Goal: Find contact information: Find contact information

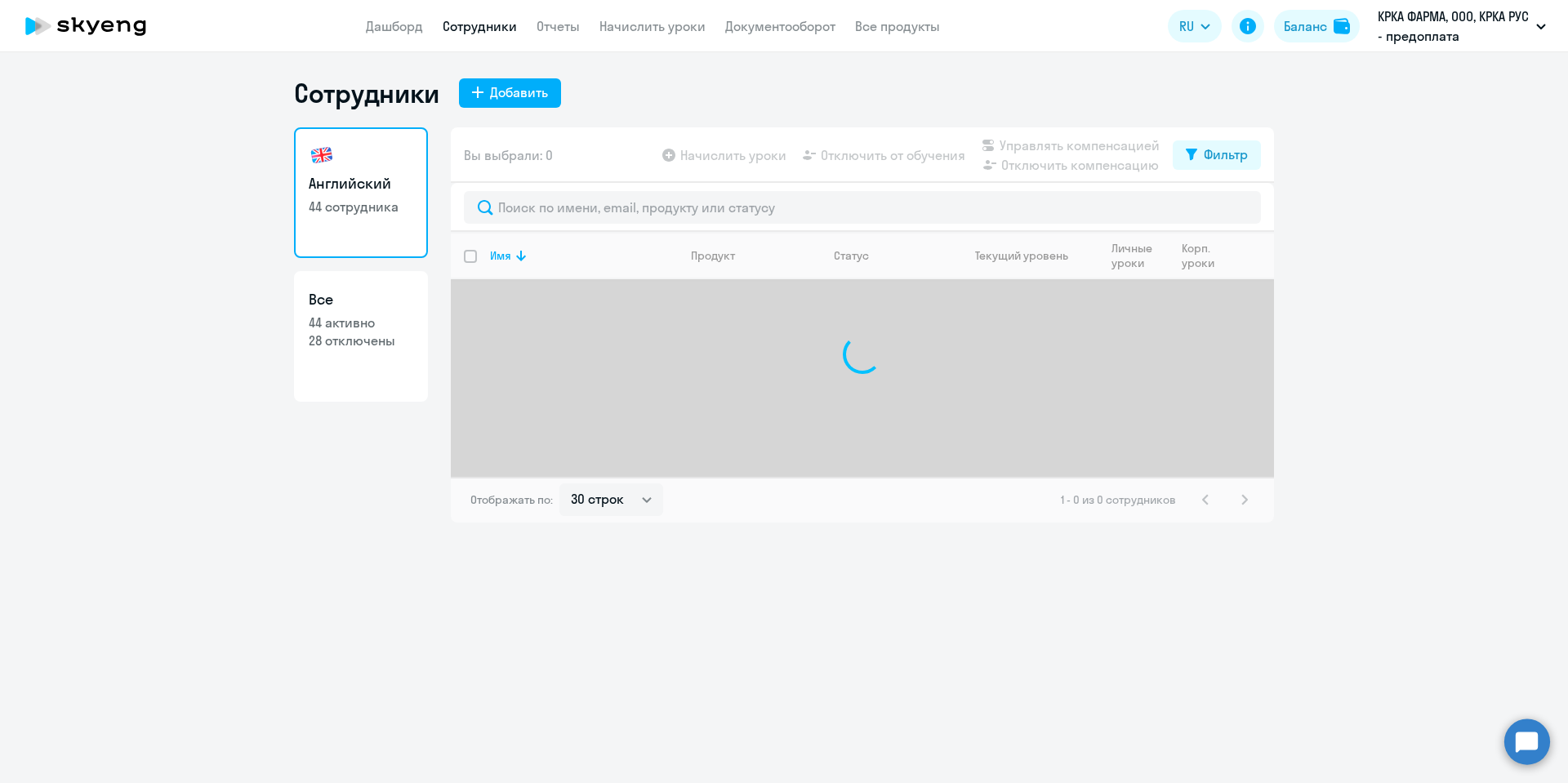
select select "30"
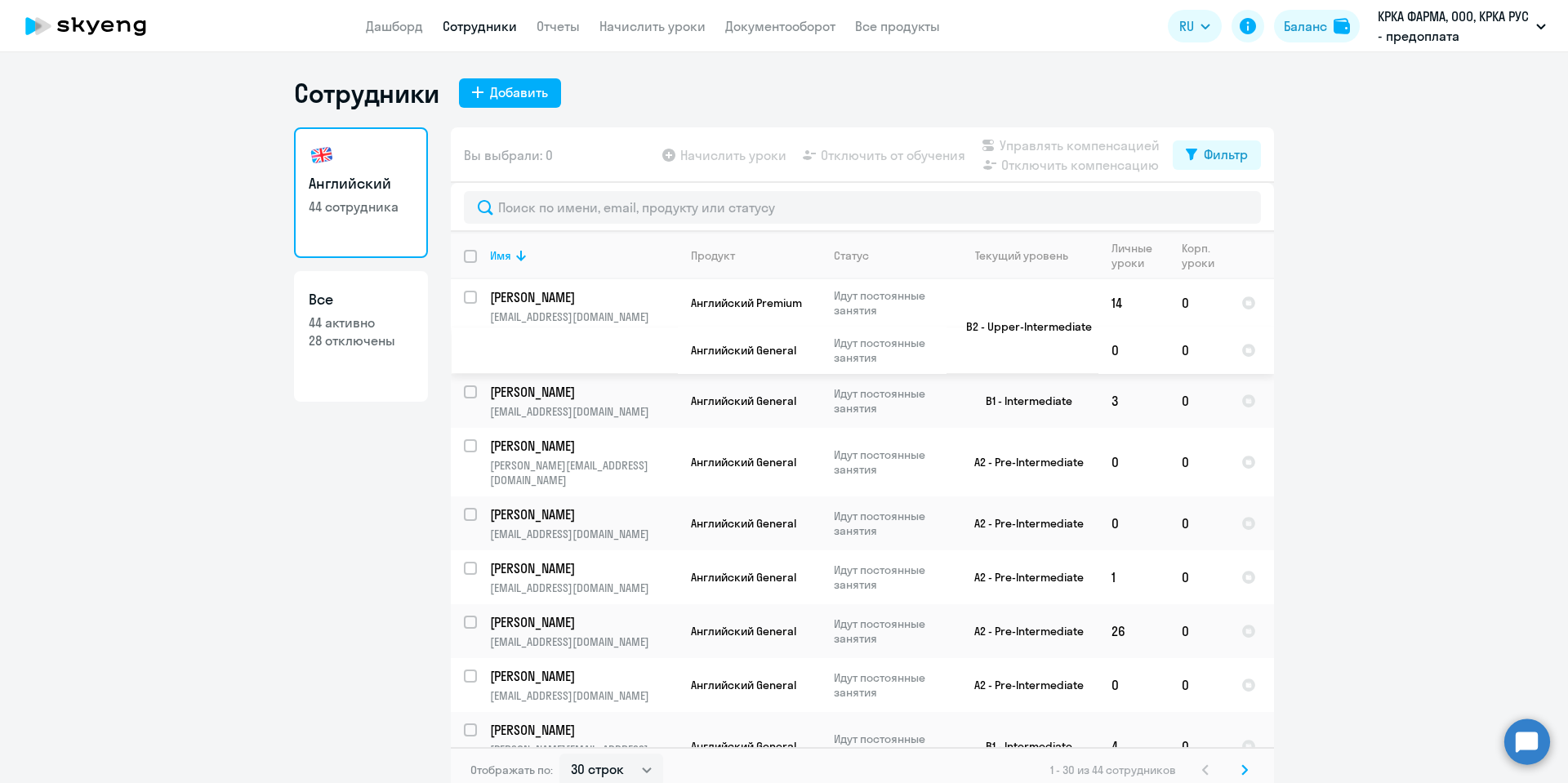
scroll to position [1190, 0]
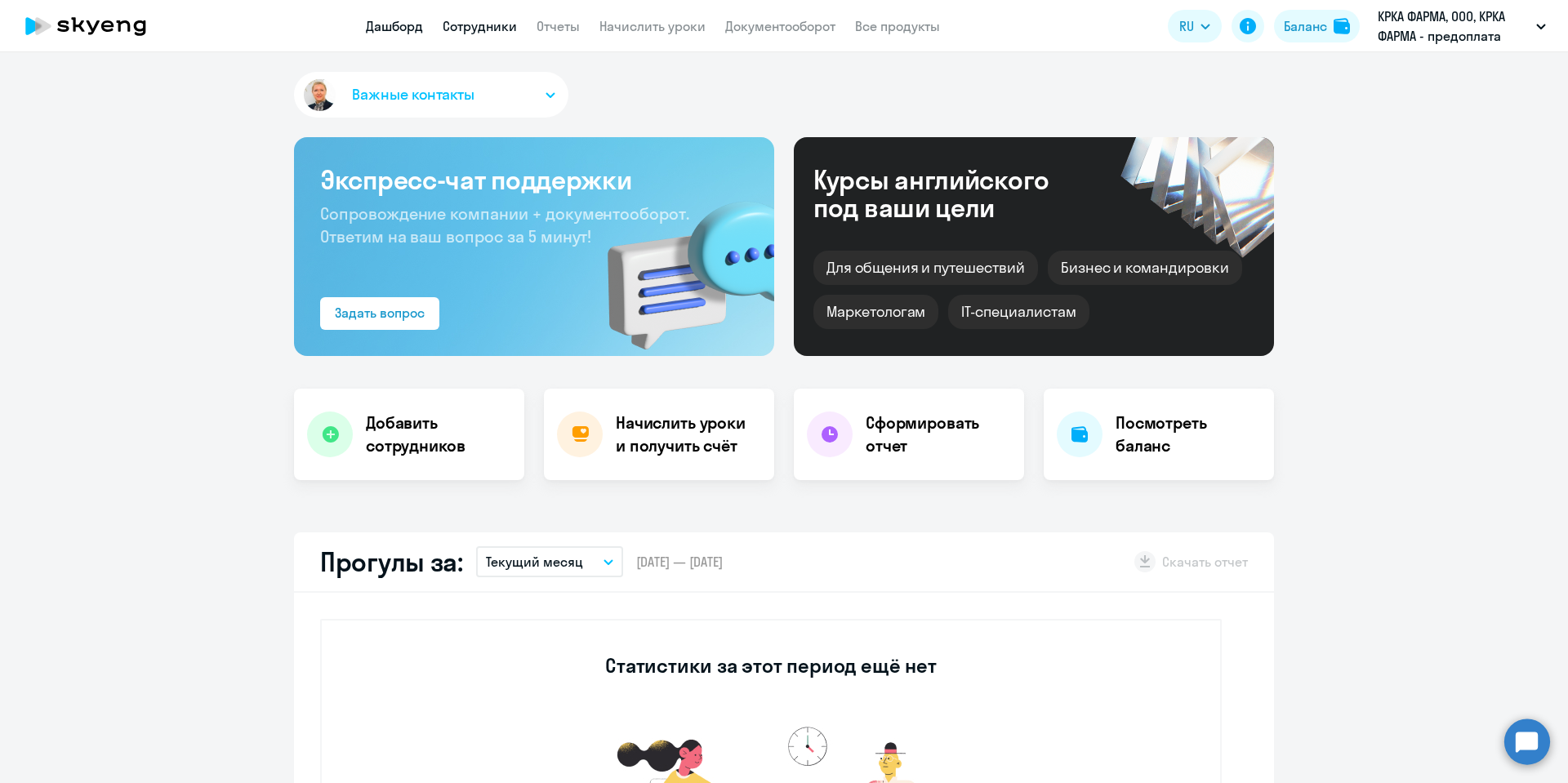
drag, startPoint x: 457, startPoint y: 30, endPoint x: 475, endPoint y: 51, distance: 27.7
click at [457, 30] on link "Сотрудники" at bounding box center [479, 26] width 75 height 16
select select "30"
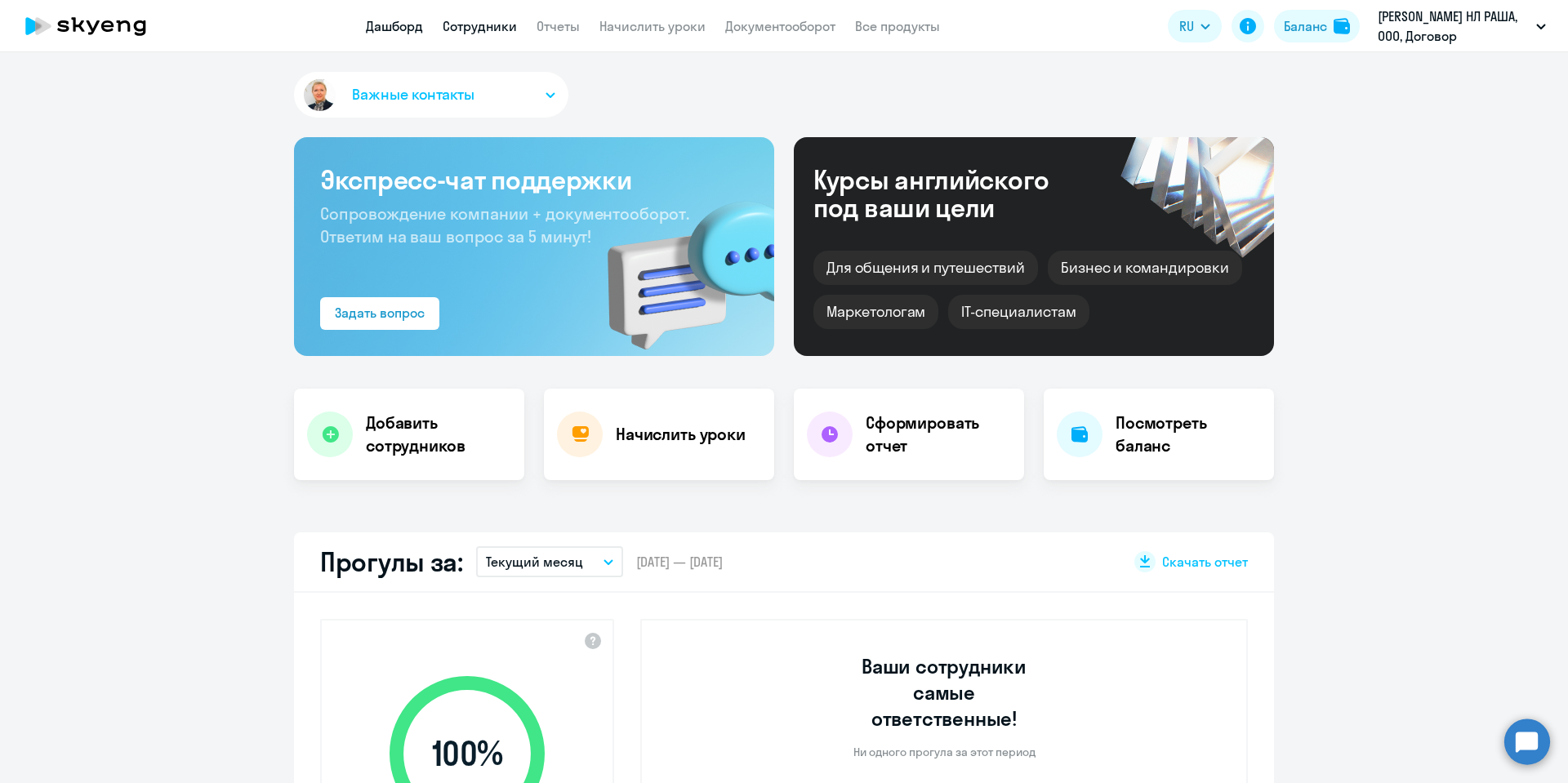
click at [467, 25] on link "Сотрудники" at bounding box center [479, 26] width 75 height 16
select select "30"
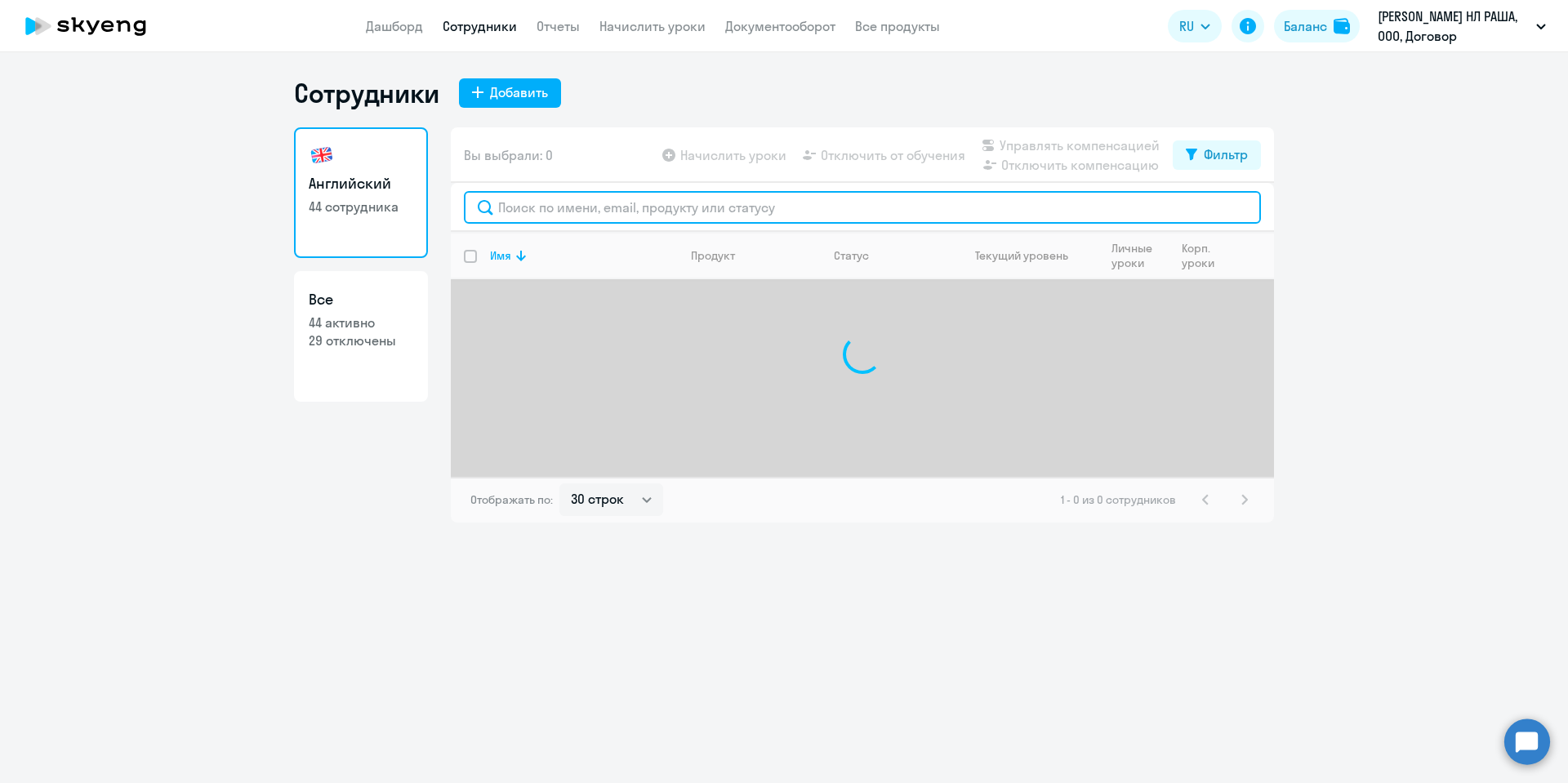
click at [567, 209] on input "text" at bounding box center [862, 207] width 797 height 33
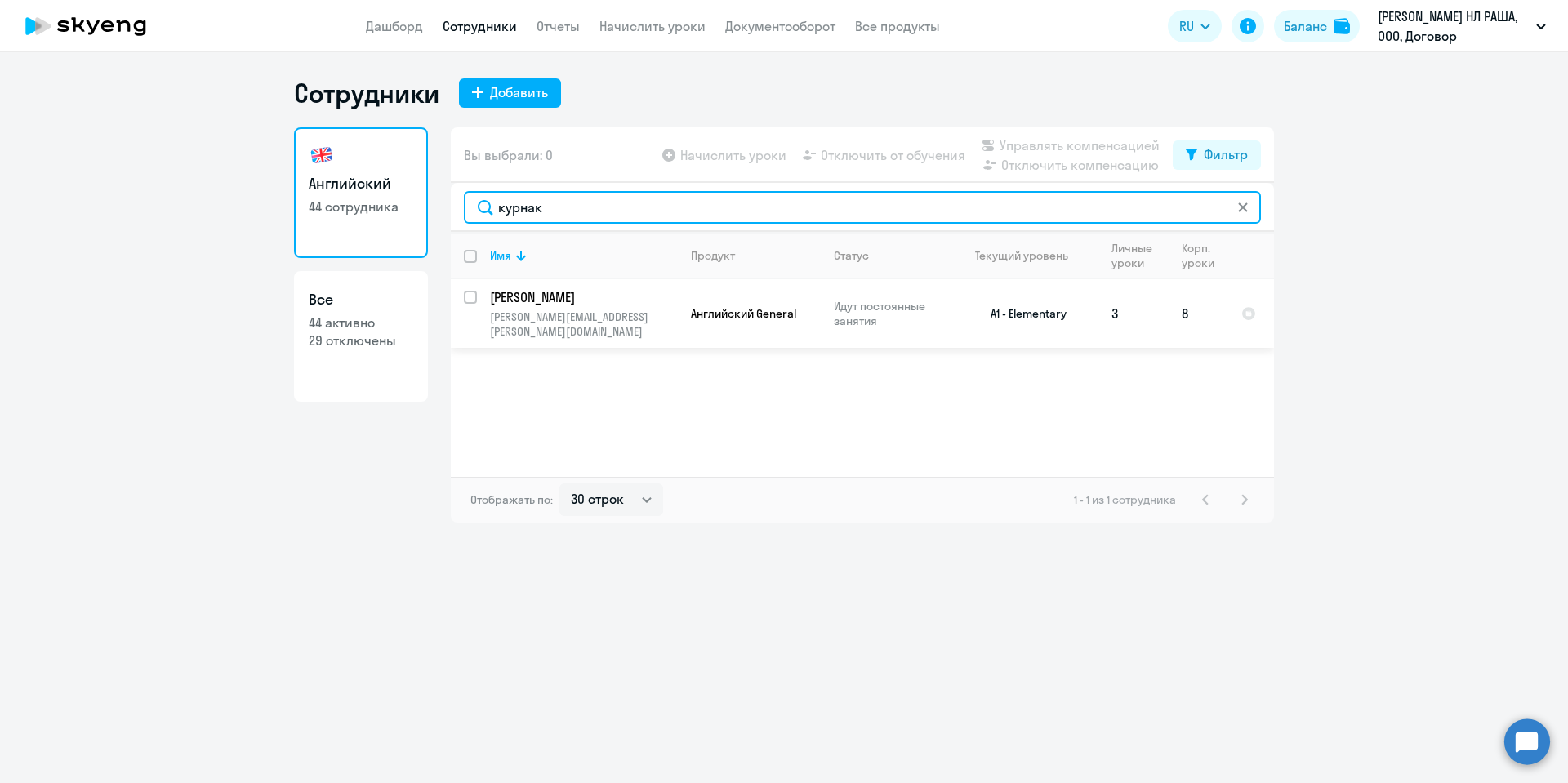
type input "курнак"
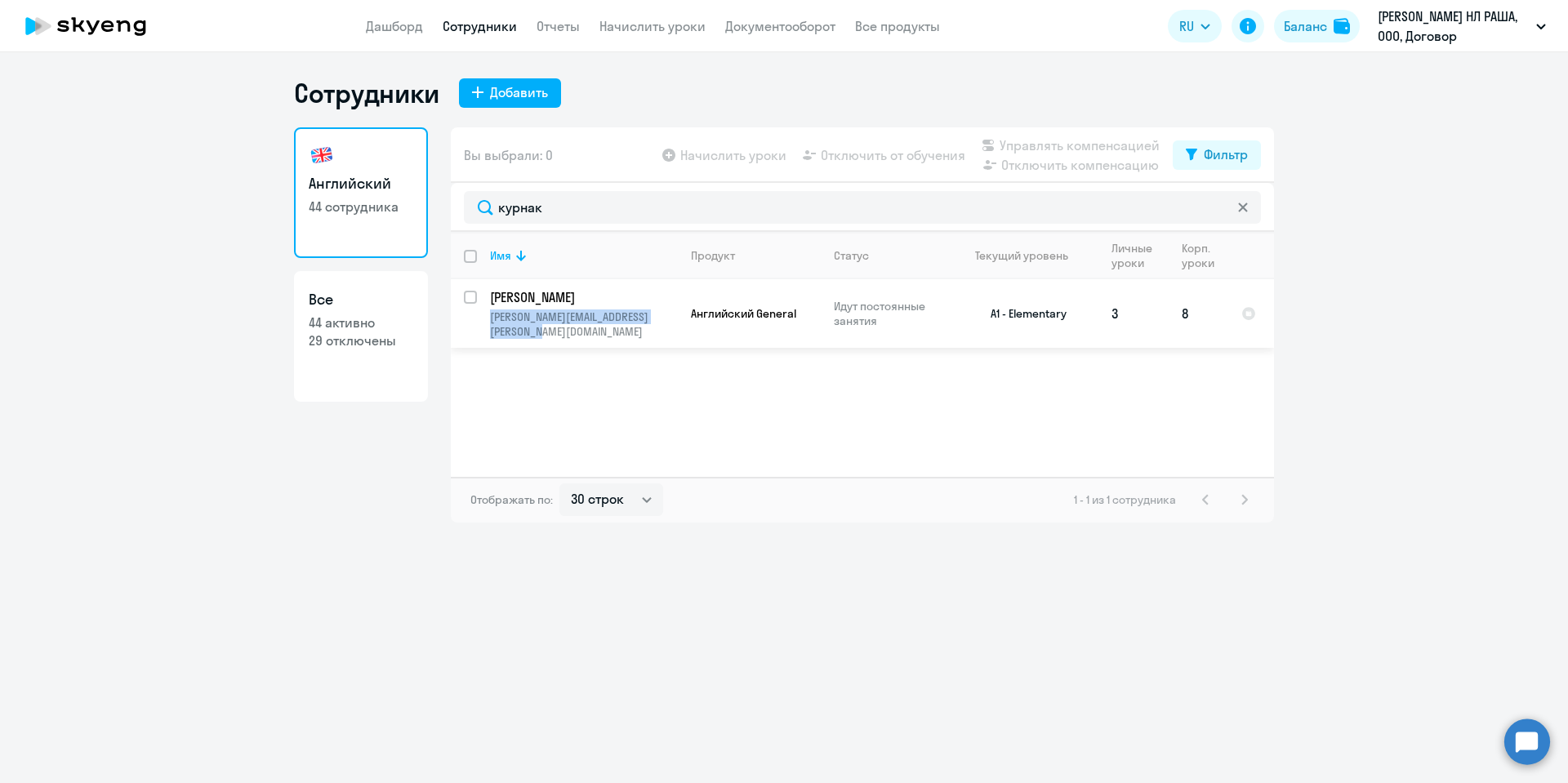
drag, startPoint x: 578, startPoint y: 333, endPoint x: 492, endPoint y: 317, distance: 87.5
click at [489, 315] on td "Курнаков Владимир vladimir_kurnakov@barry-callebaut.com" at bounding box center [577, 313] width 201 height 69
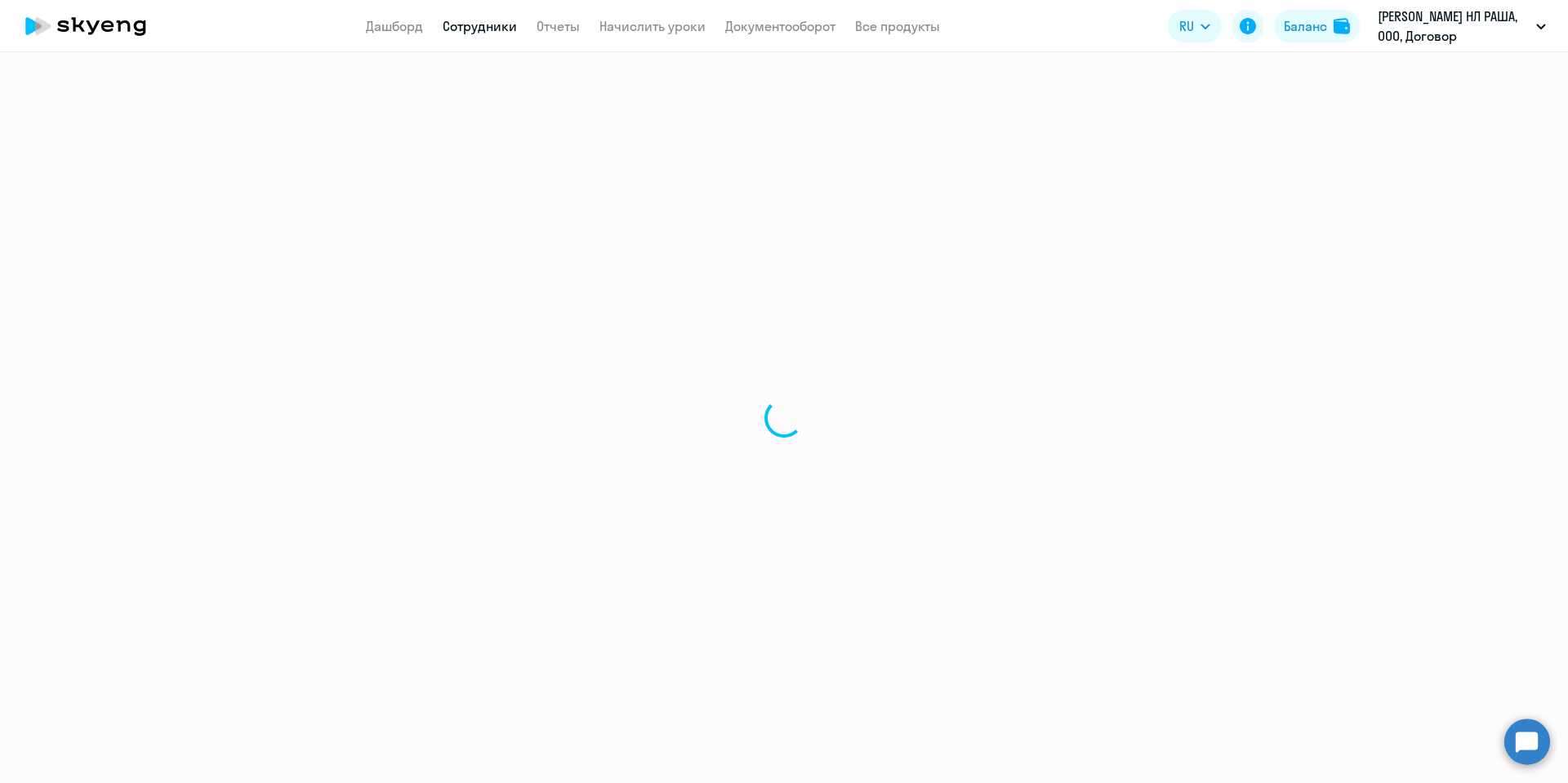
select select "english"
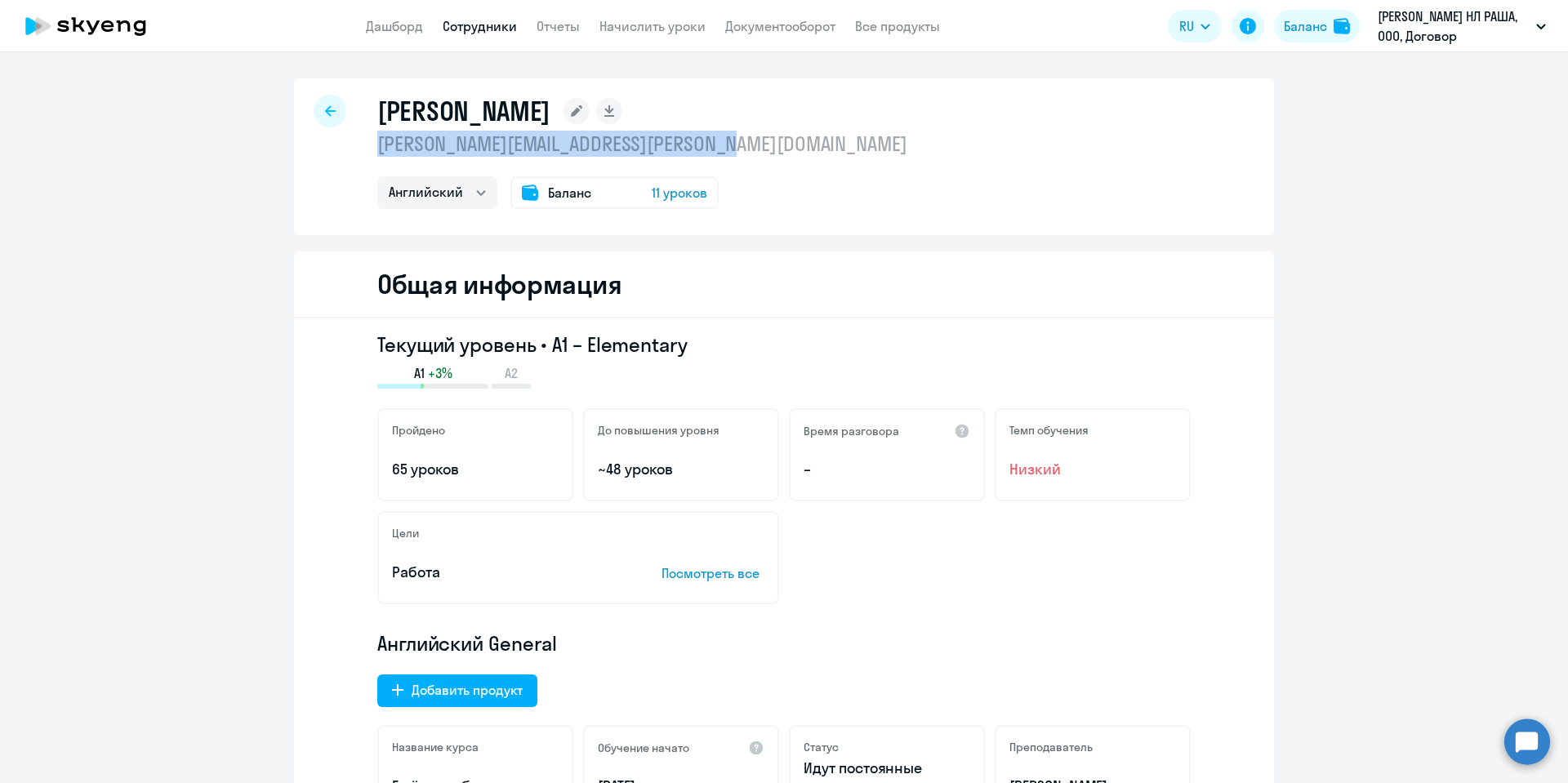
drag, startPoint x: 768, startPoint y: 144, endPoint x: 365, endPoint y: 147, distance: 403.0
click at [365, 147] on div "Курнаков Владимир vladimir_kurnakov@barry-callebaut.com Английский Баланс 11 ур…" at bounding box center [784, 157] width 980 height 157
copy p "vladimir_kurnakov@barry-callebaut.com"
select select "30"
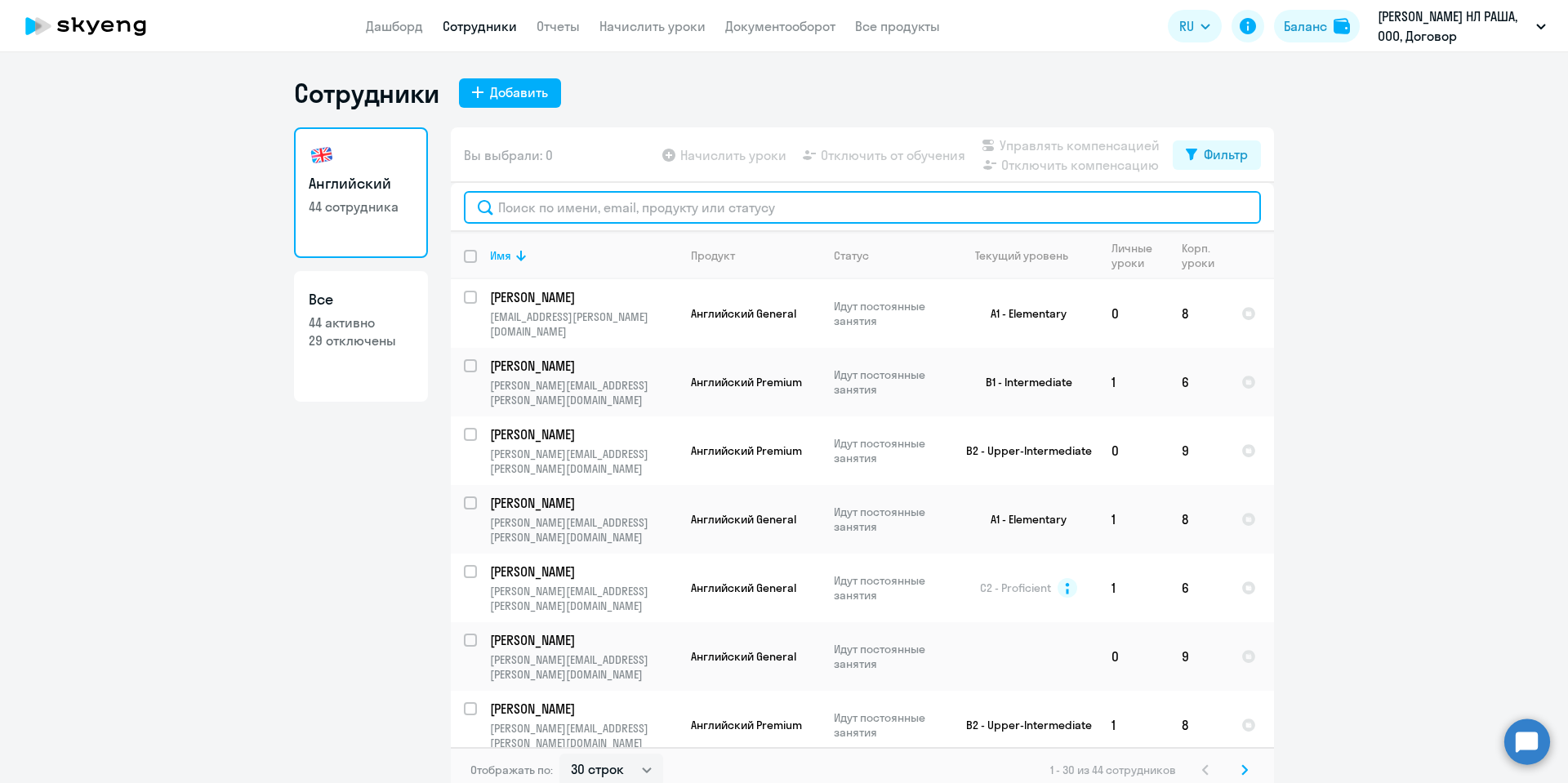
click at [577, 199] on input "text" at bounding box center [862, 207] width 797 height 33
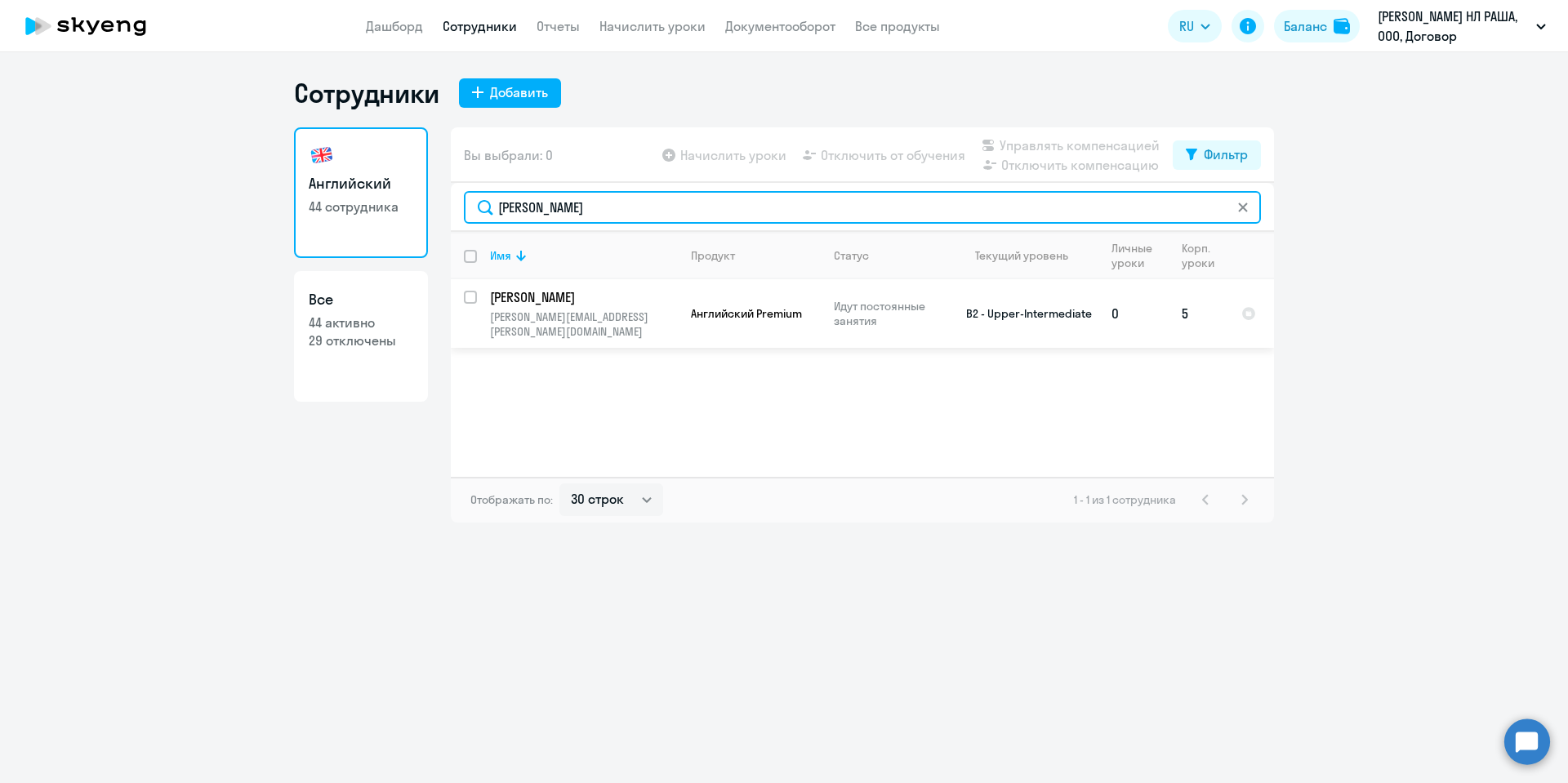
type input "курантова"
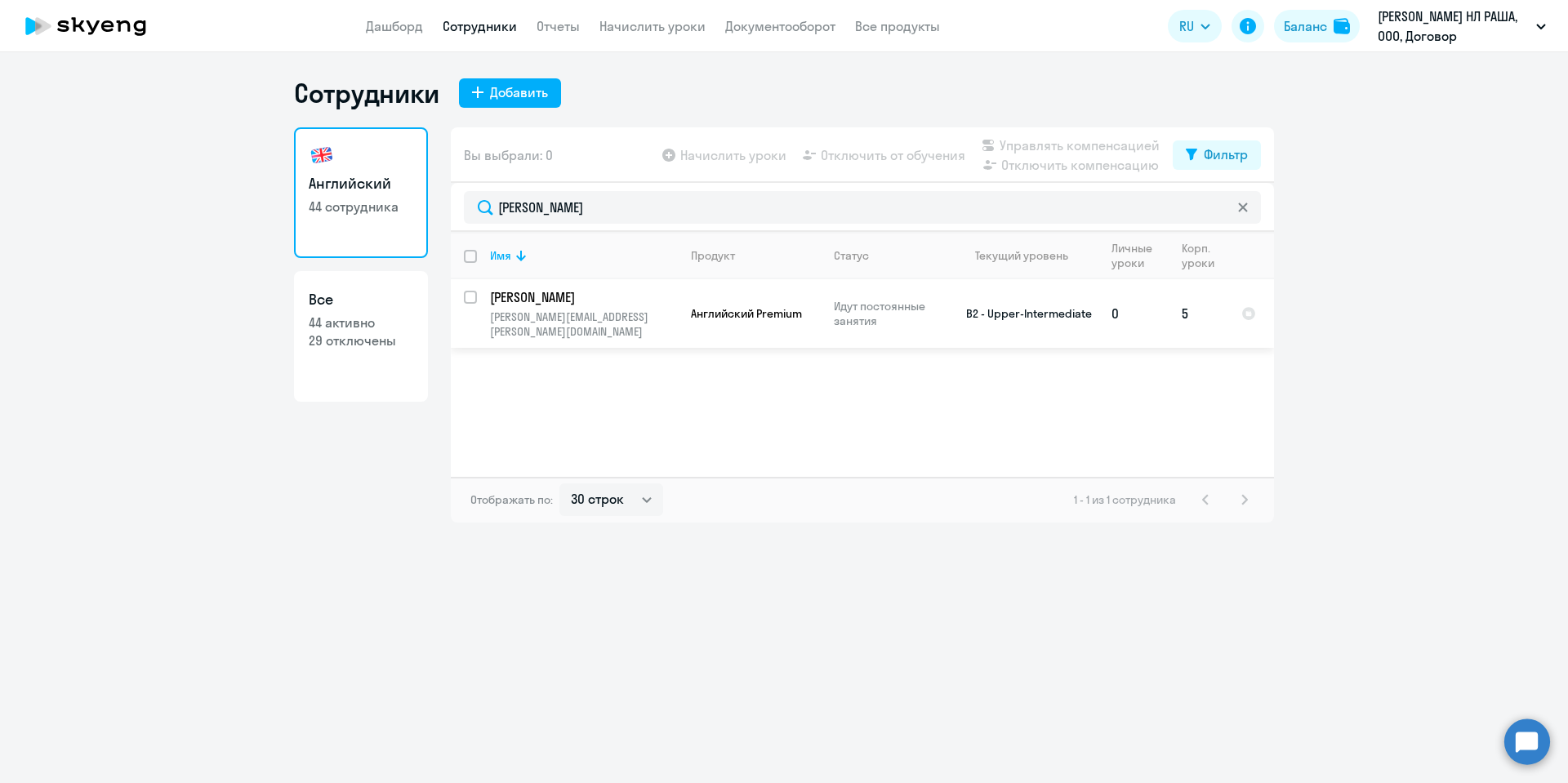
click at [552, 303] on p "Курантова Наталья Анатольевна" at bounding box center [582, 297] width 185 height 18
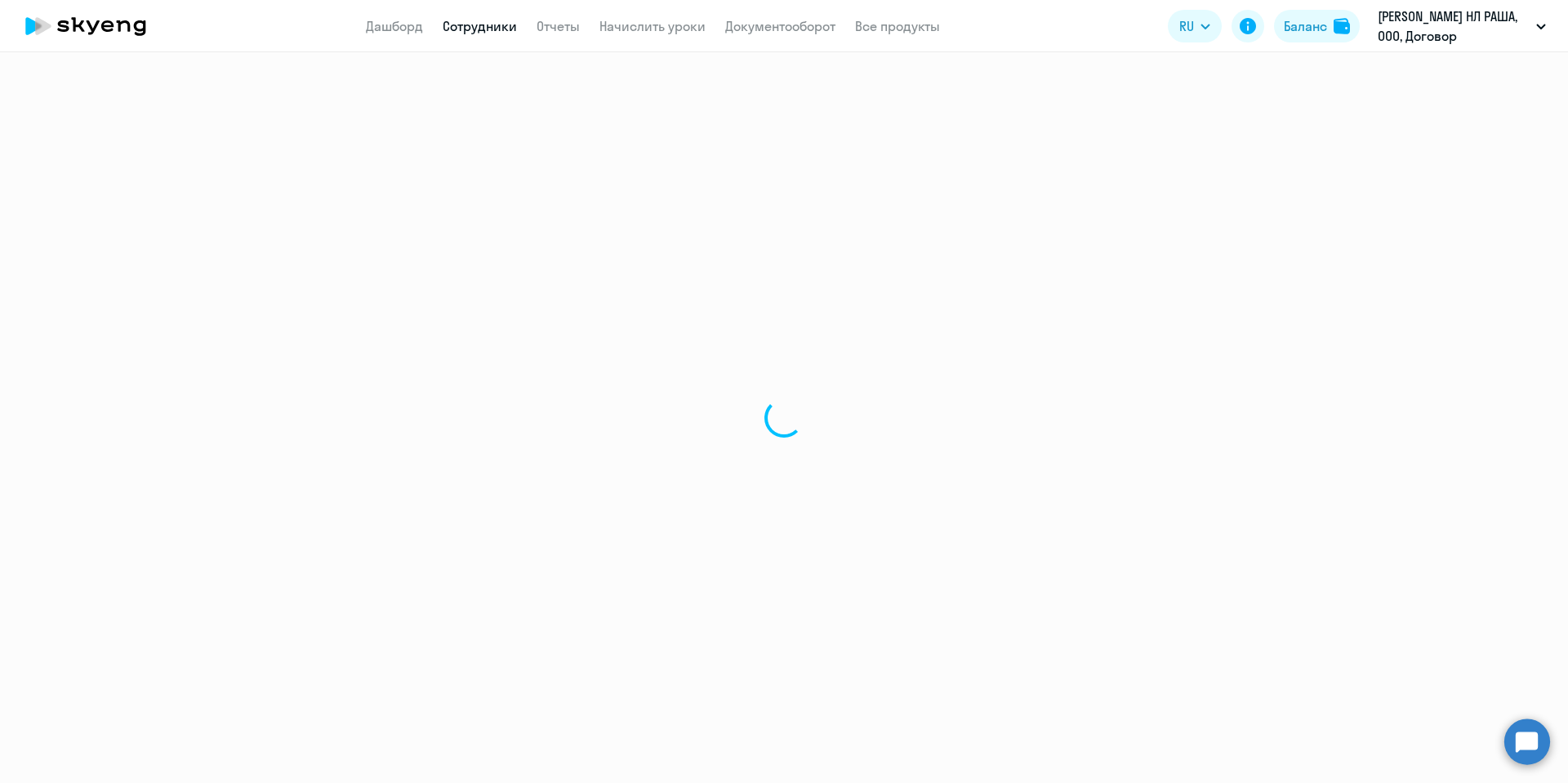
select select "english"
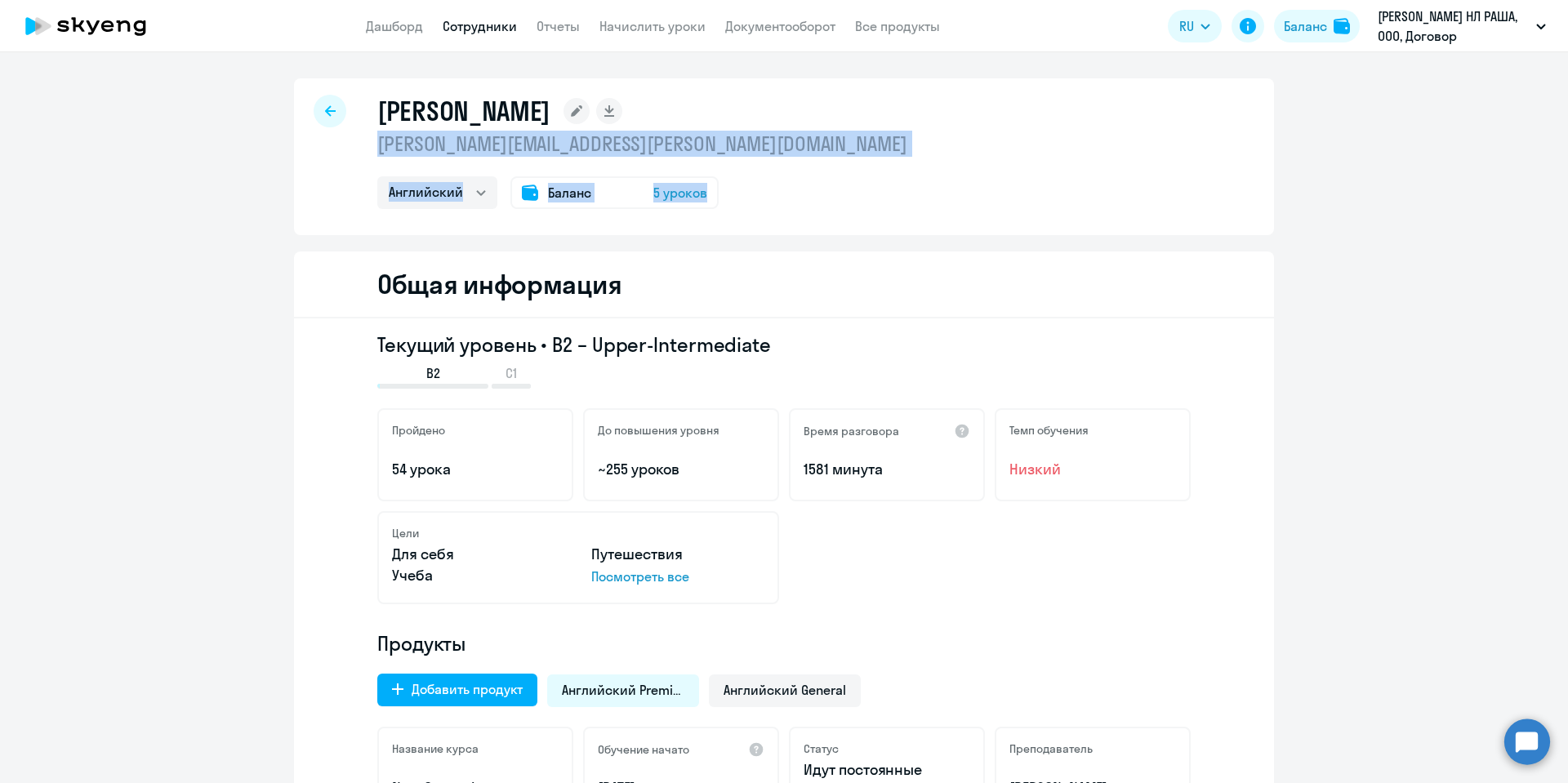
drag, startPoint x: 744, startPoint y: 158, endPoint x: 364, endPoint y: 147, distance: 380.2
click at [364, 147] on div "Курантова Наталья Анатольевна natalia_kurantova@barry-callebaut.com Английский …" at bounding box center [784, 157] width 980 height 157
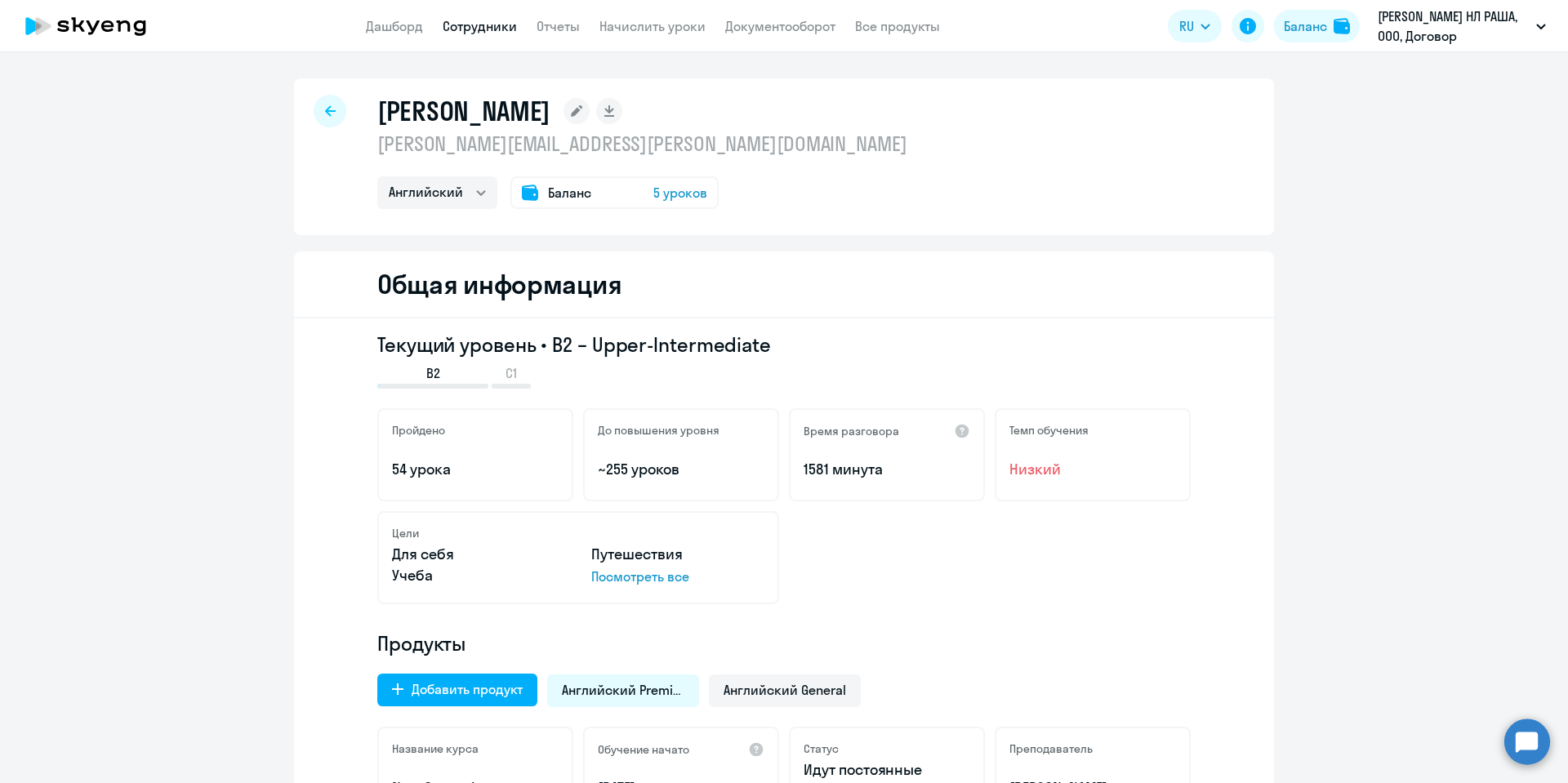
drag, startPoint x: 740, startPoint y: 151, endPoint x: 370, endPoint y: 140, distance: 370.2
click at [378, 140] on p "natalia_kurantova@barry-callebaut.com" at bounding box center [642, 144] width 530 height 26
copy p "natalia_kurantova@barry-callebaut.com"
click at [314, 102] on div at bounding box center [330, 110] width 33 height 33
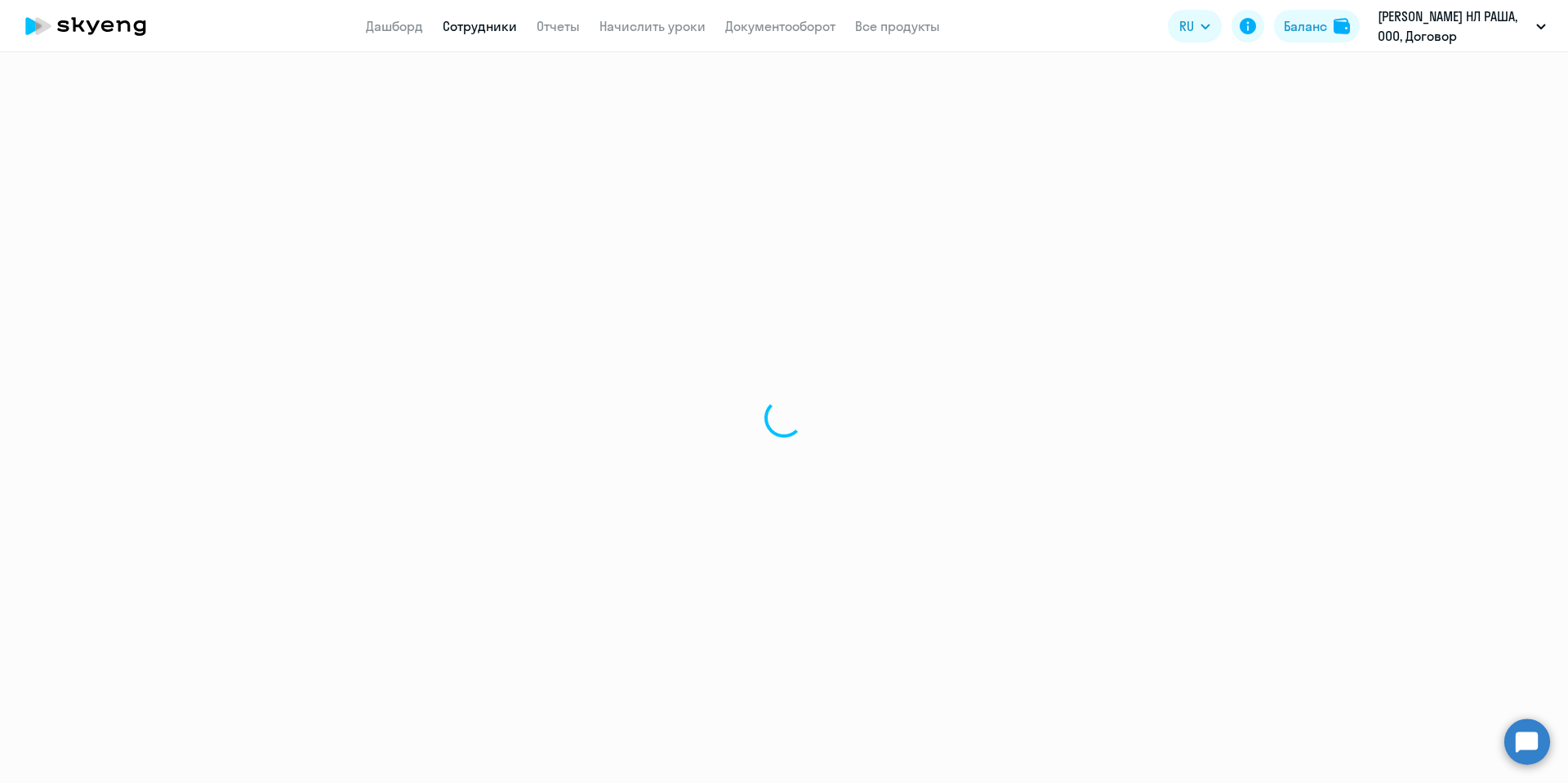
select select "30"
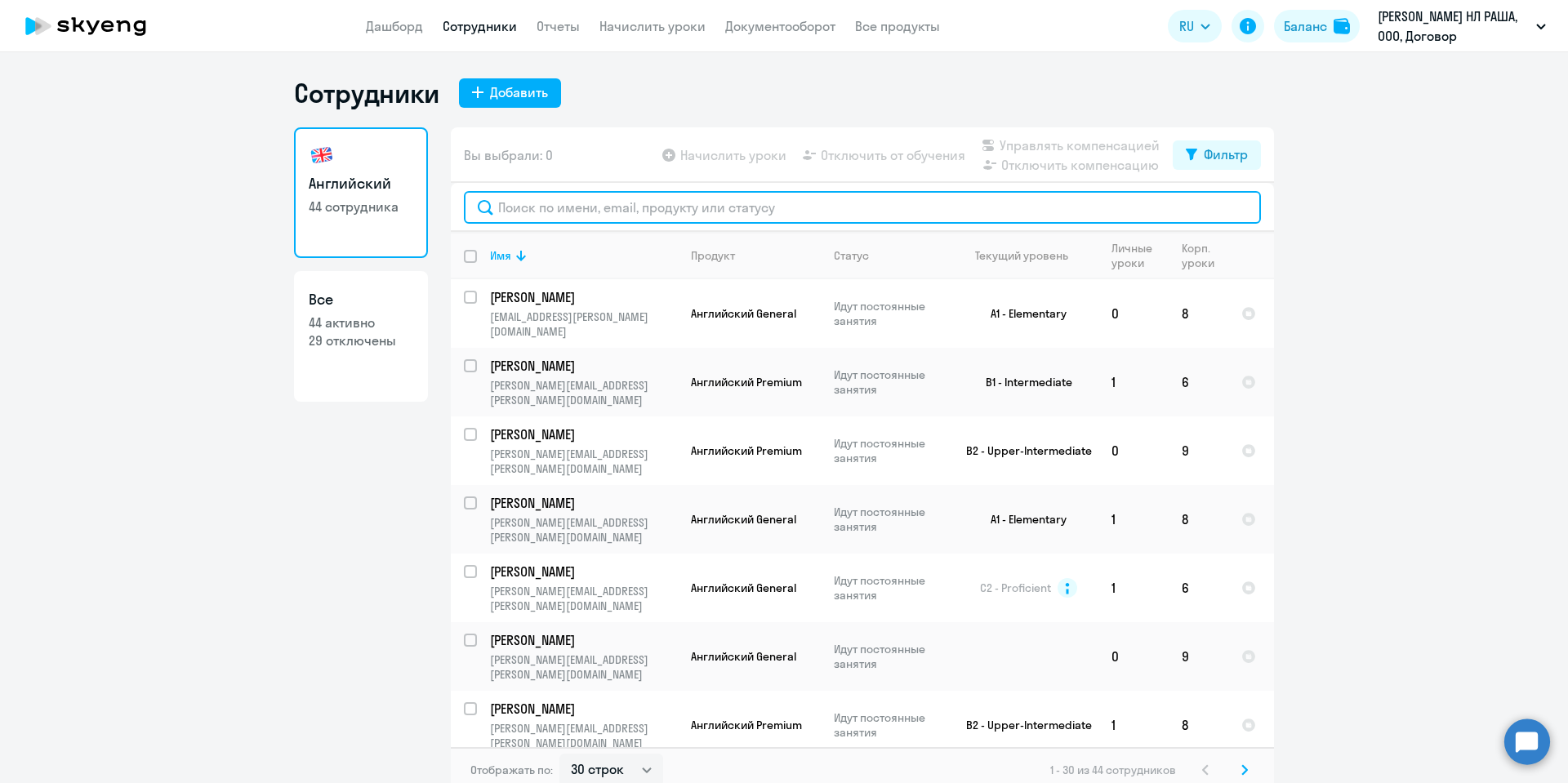
click at [547, 197] on input "text" at bounding box center [862, 207] width 797 height 33
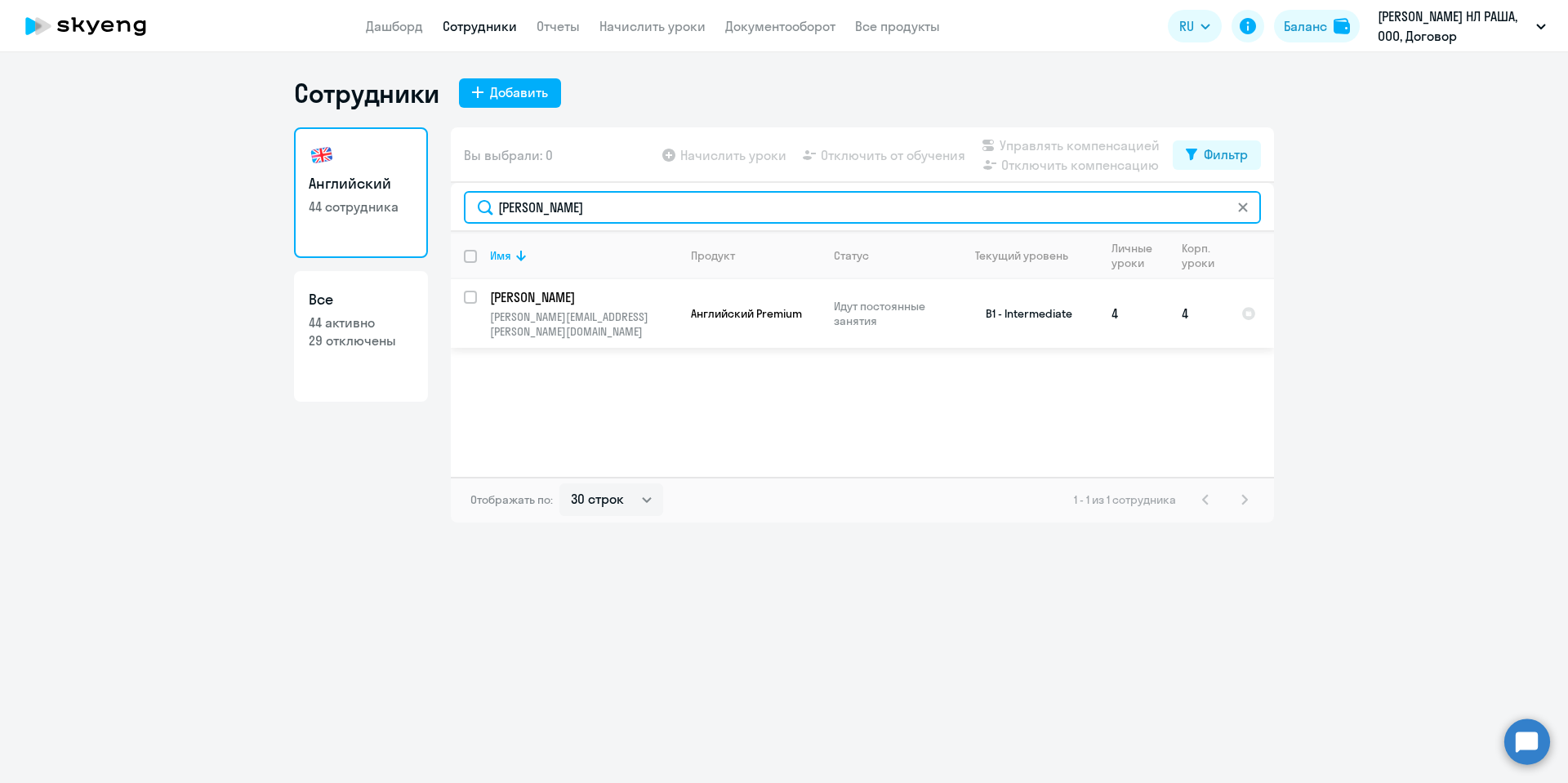
type input "Гладышева"
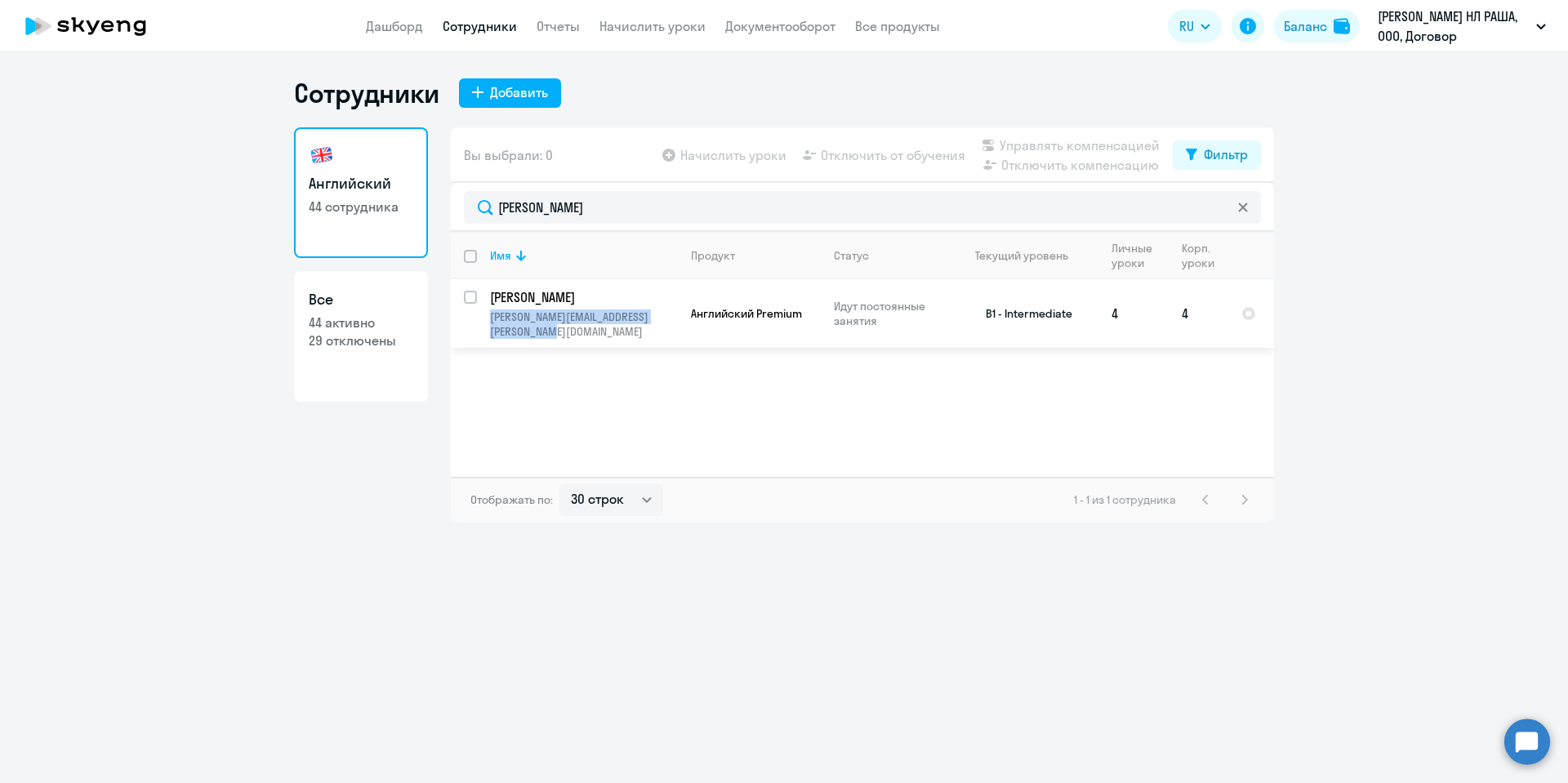
copy p "svetlana_gladysheva@barry-callebaut.com"
drag, startPoint x: 581, startPoint y: 338, endPoint x: 484, endPoint y: 306, distance: 102.1
click at [484, 306] on td "Светлана Гладышева svetlana_gladysheva@barry-callebaut.com" at bounding box center [577, 313] width 201 height 69
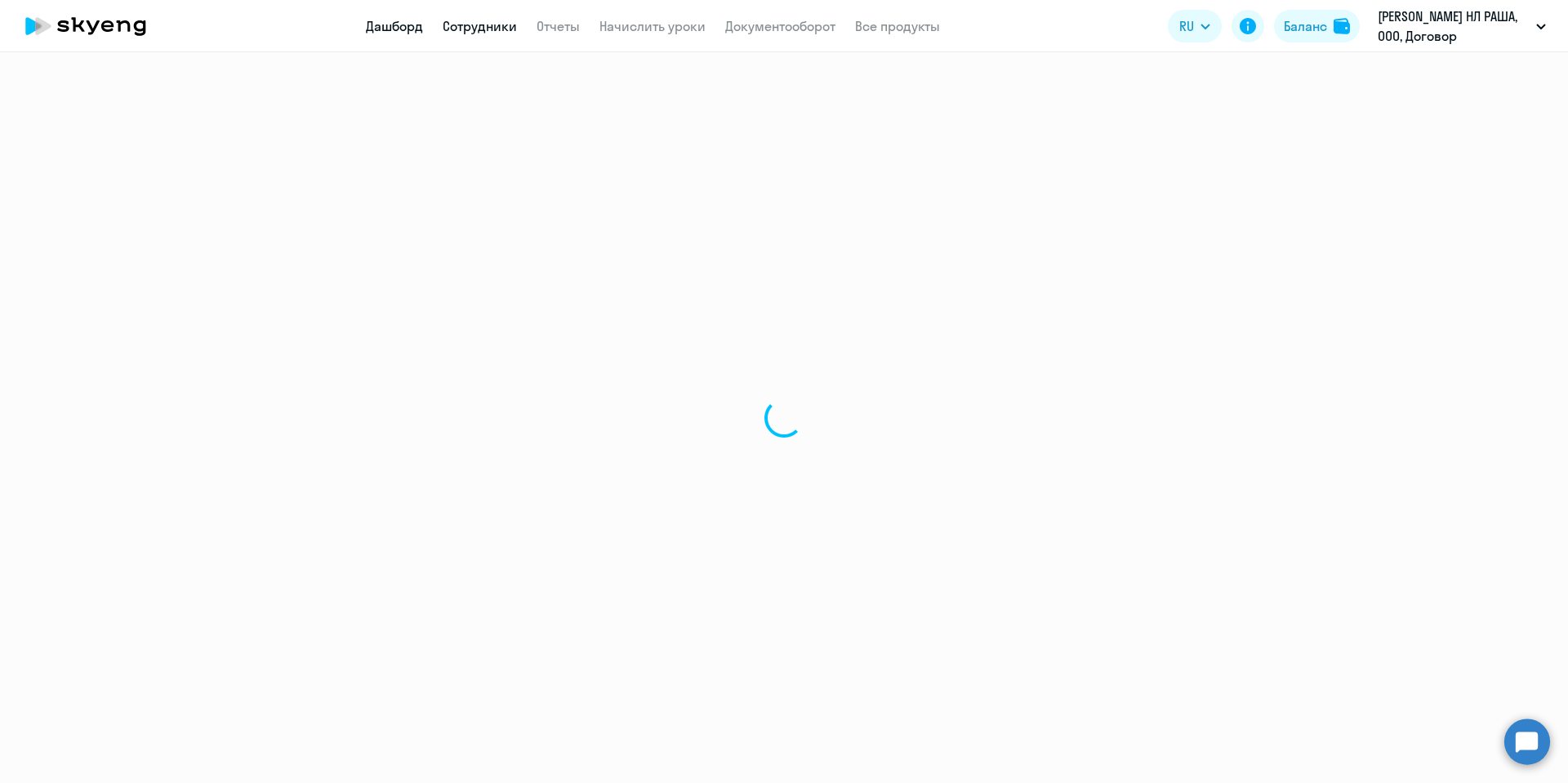
select select "english"
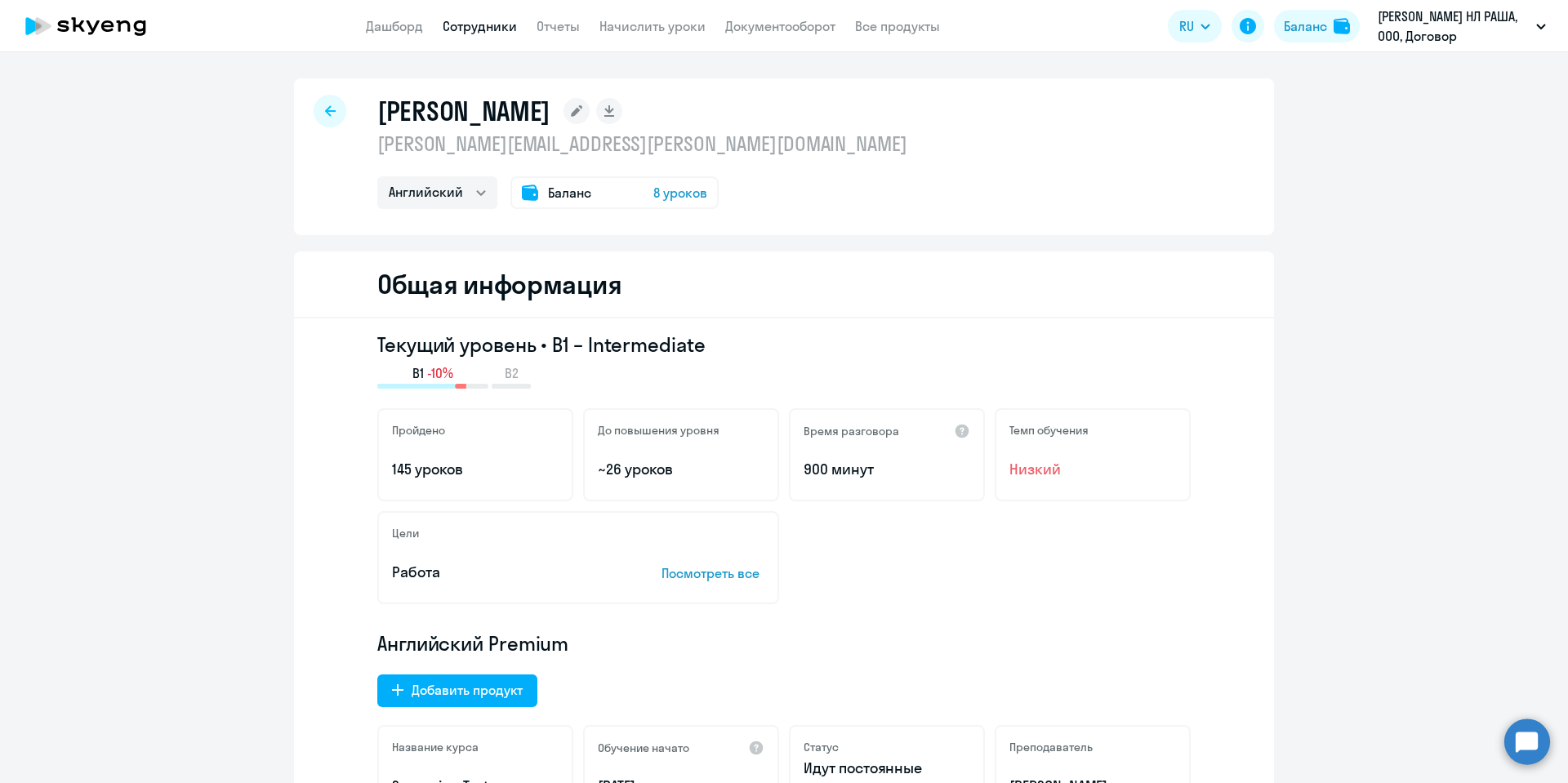
click at [322, 103] on div at bounding box center [330, 110] width 33 height 33
select select "30"
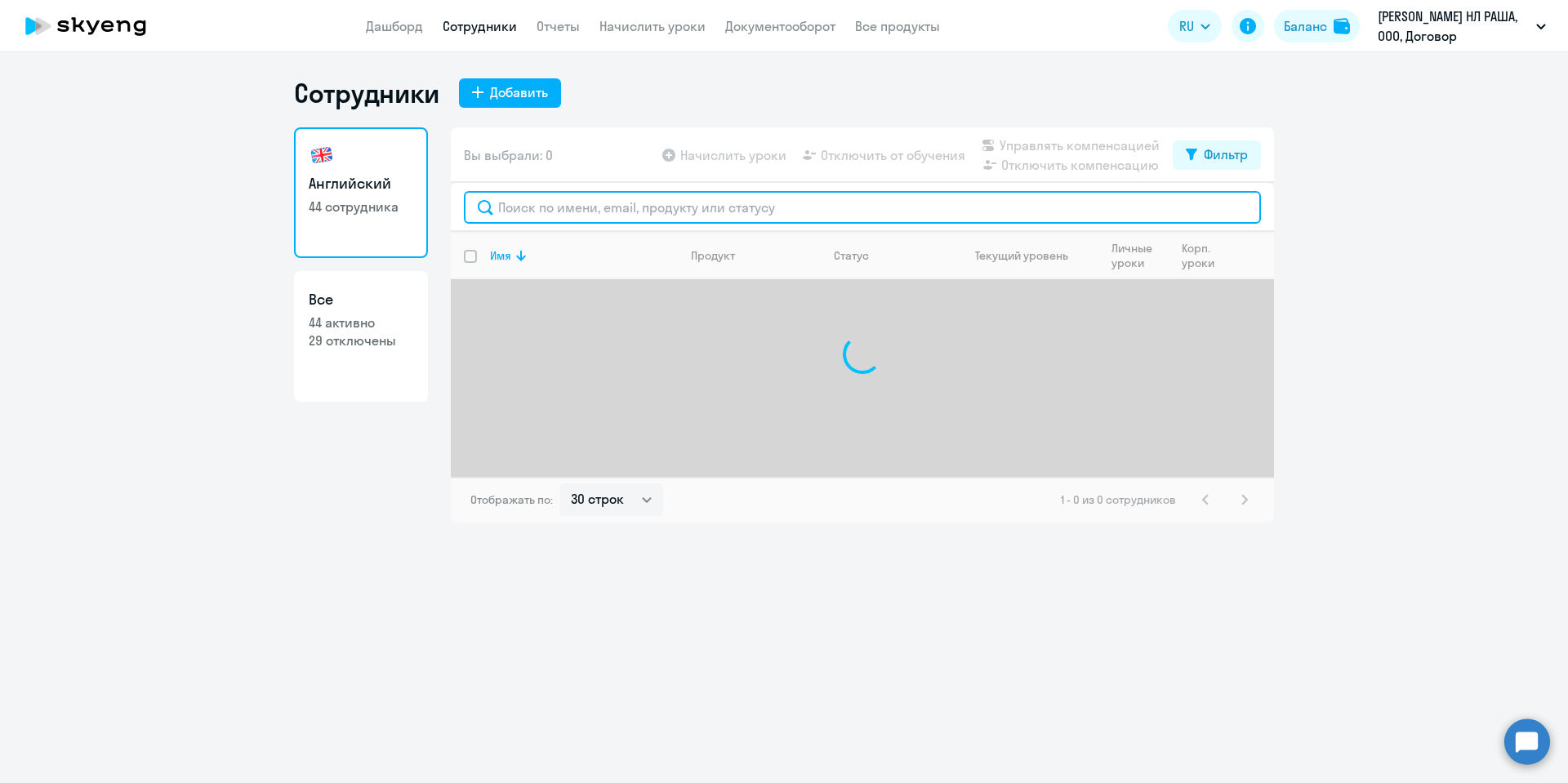
click at [595, 206] on input "text" at bounding box center [862, 207] width 797 height 33
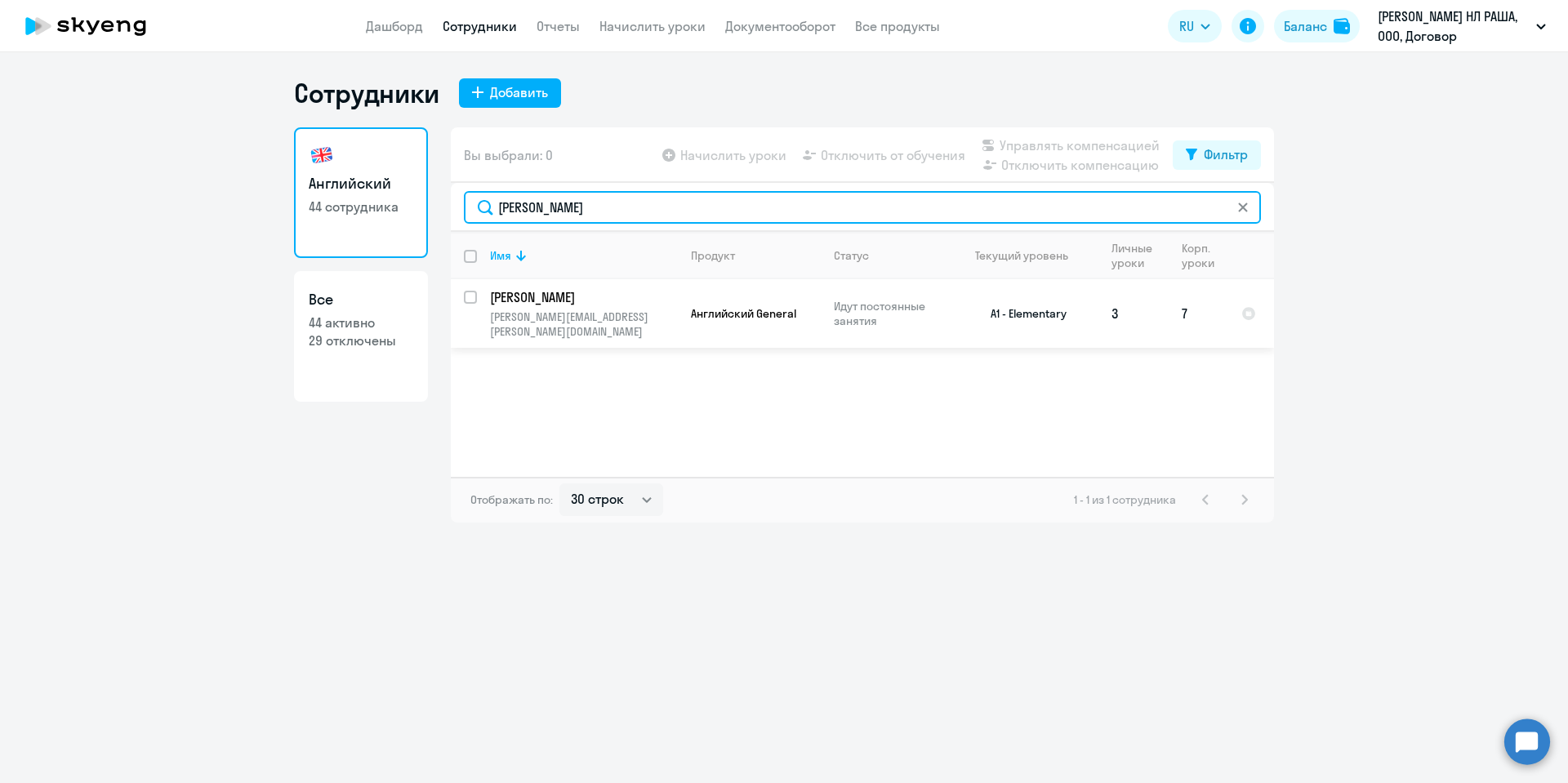
type input "курнаков"
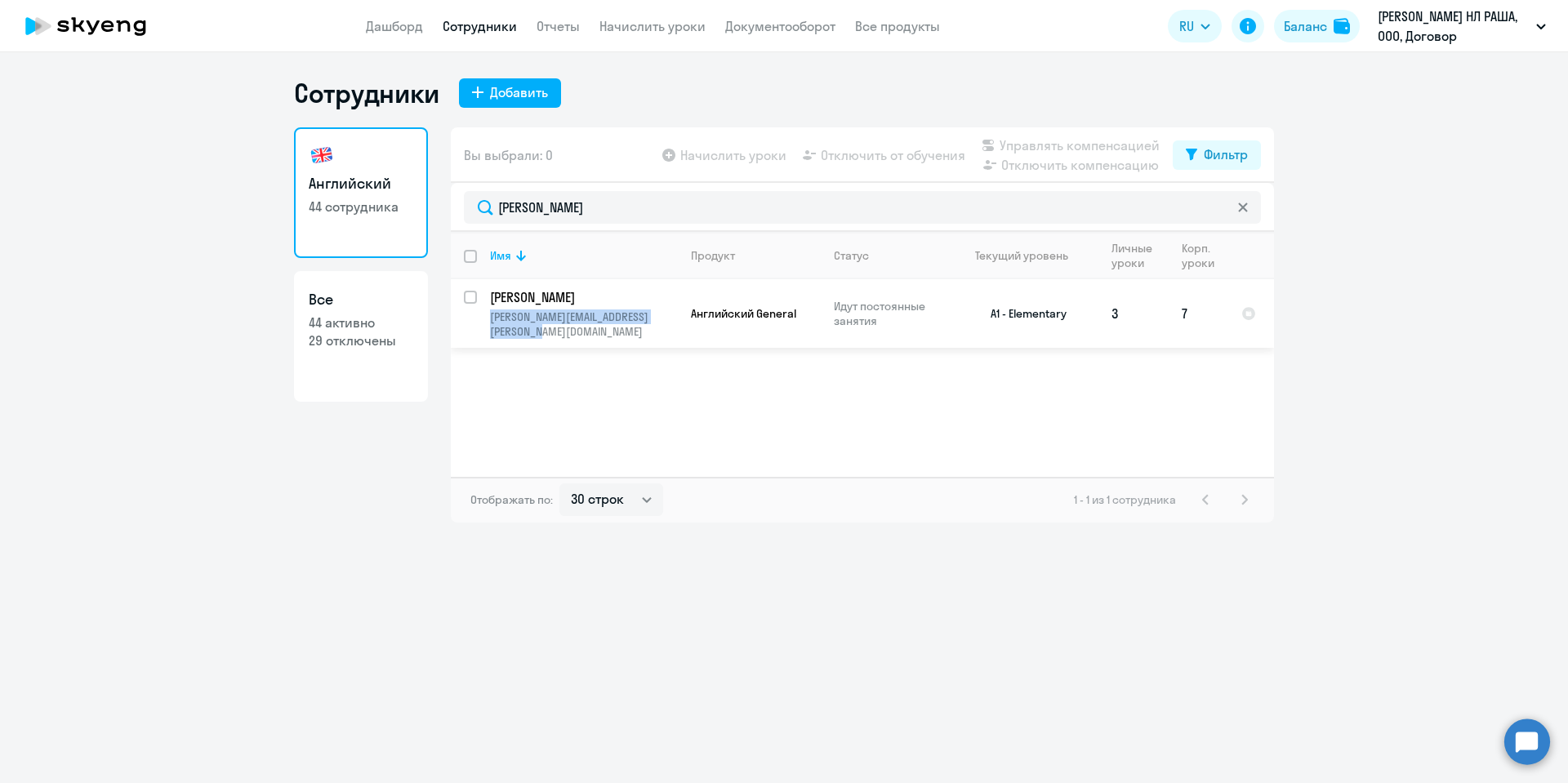
copy p "vladimir_kurnakov@barry-callebaut.com"
drag, startPoint x: 580, startPoint y: 332, endPoint x: 490, endPoint y: 321, distance: 90.7
click at [490, 321] on p "vladimir_kurnakov@barry-callebaut.com" at bounding box center [583, 325] width 187 height 30
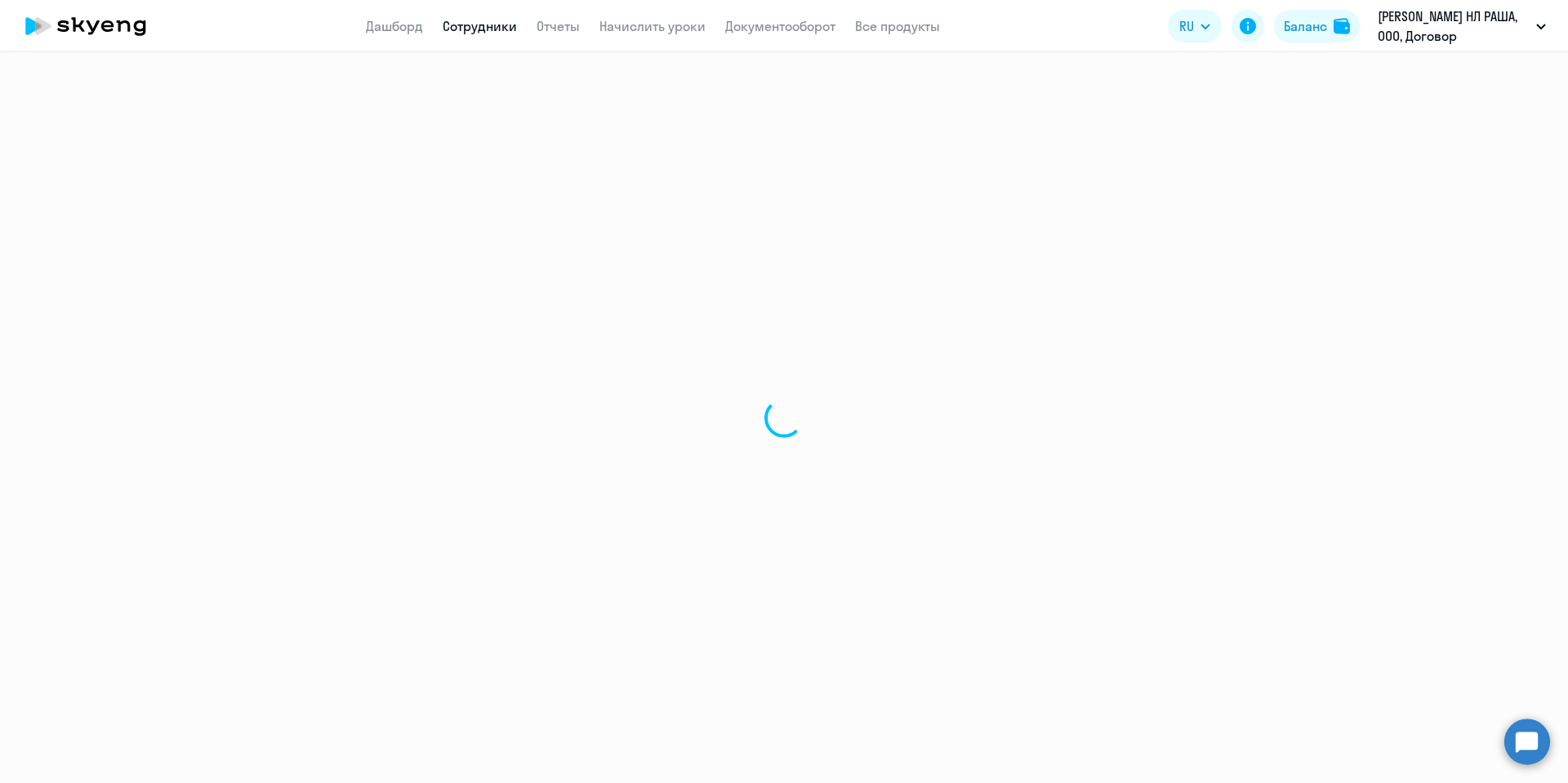
select select "english"
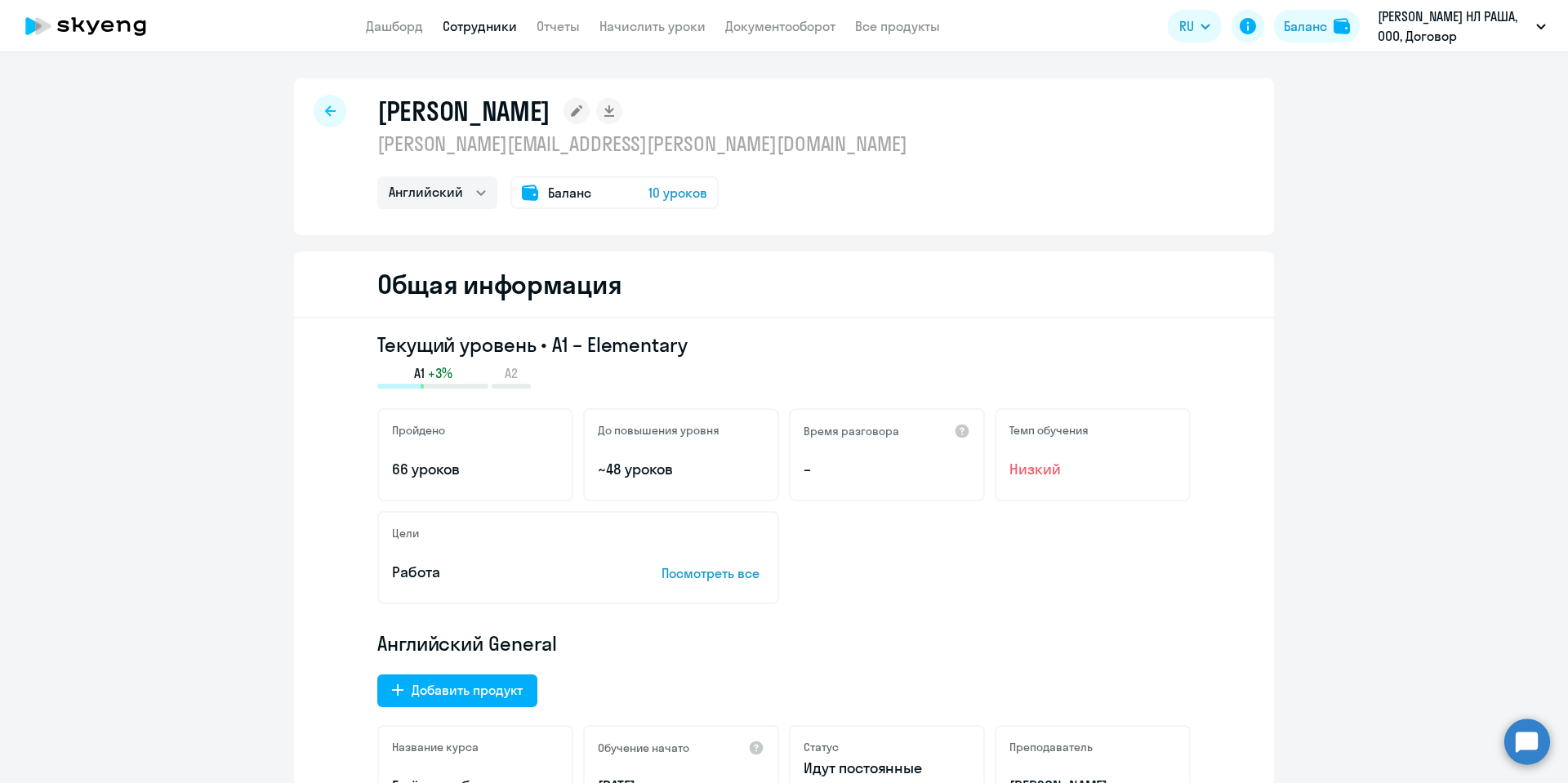
click at [319, 103] on div at bounding box center [330, 110] width 33 height 33
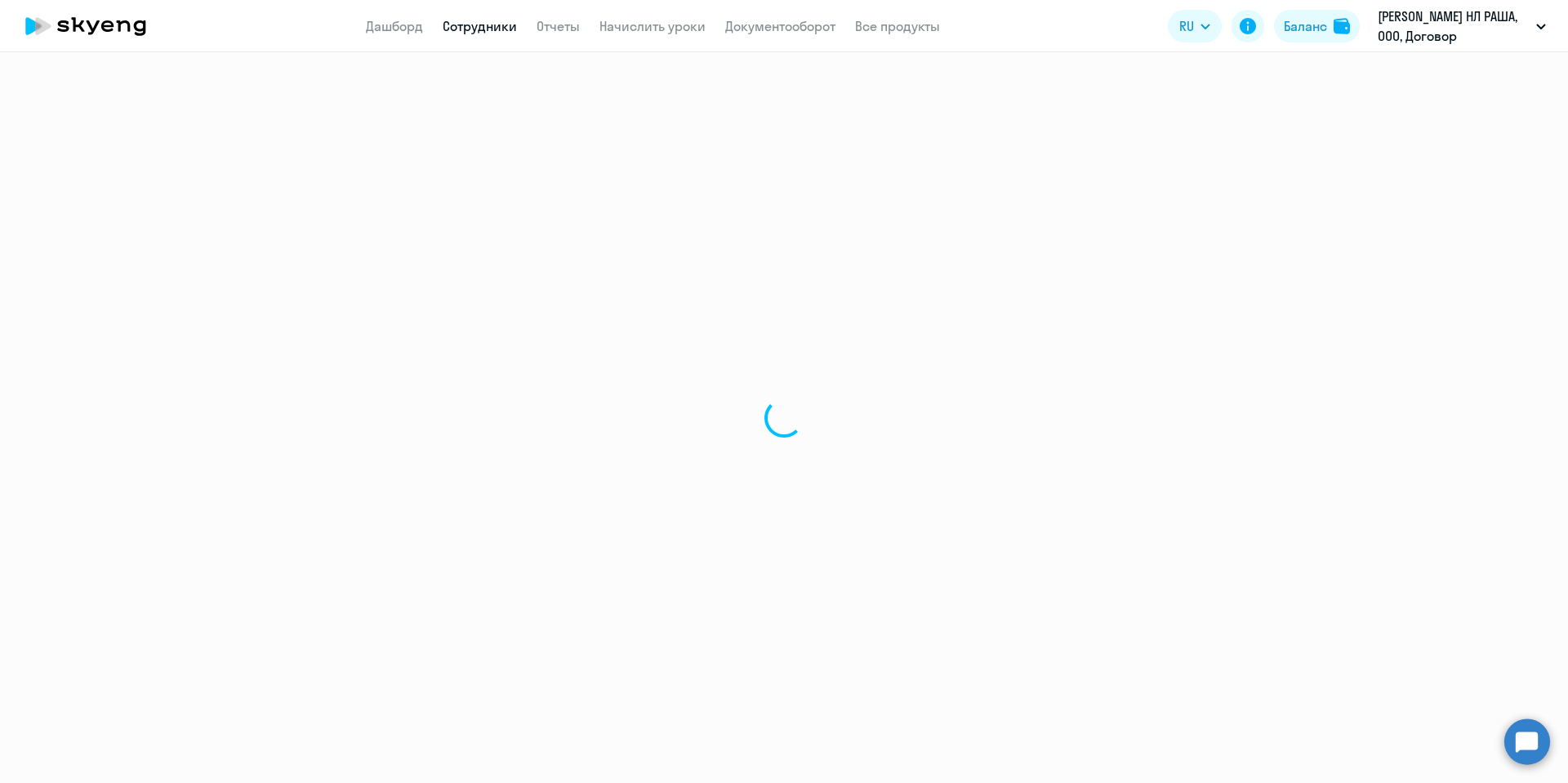
select select "30"
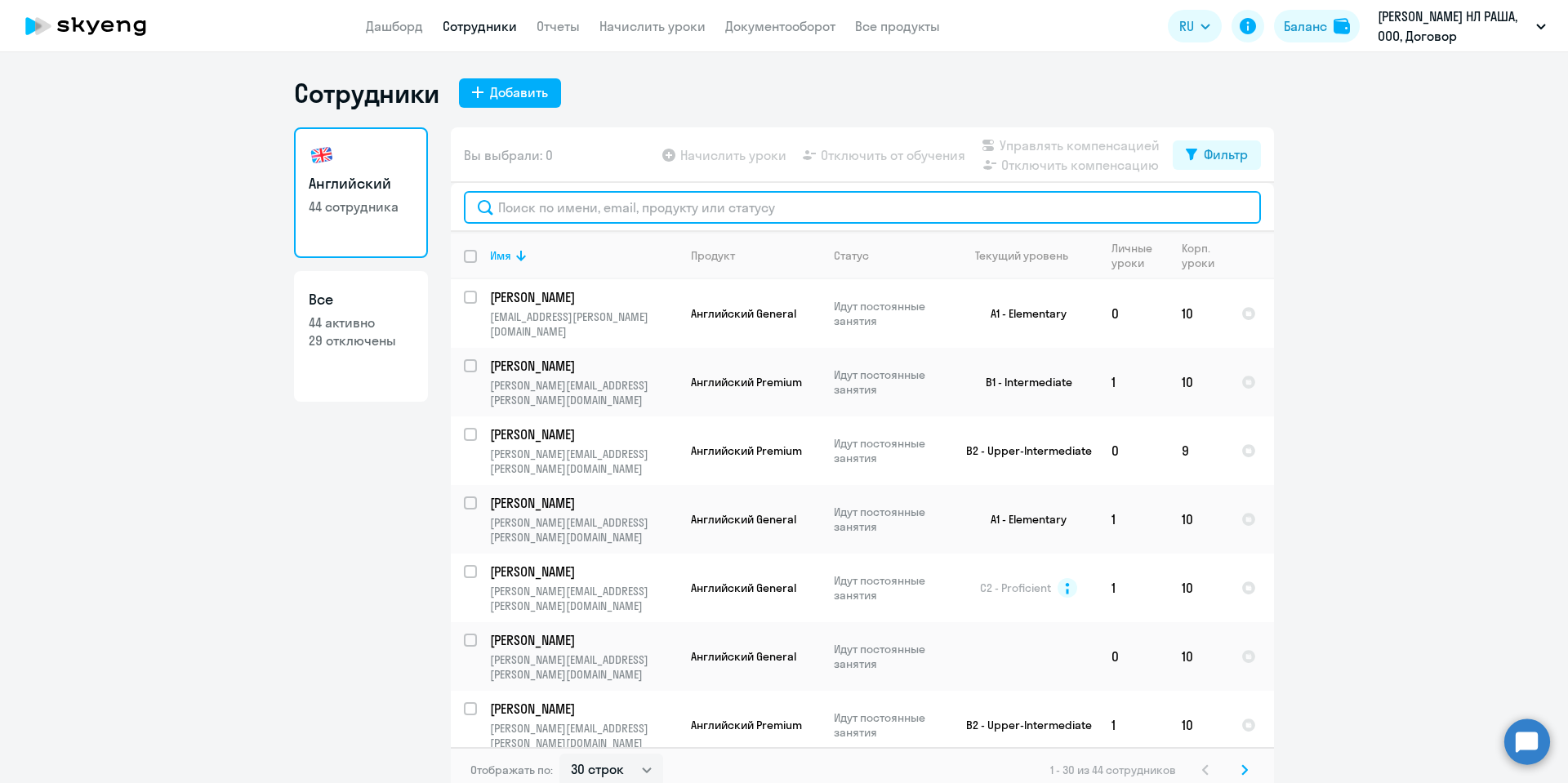
click at [523, 202] on input "text" at bounding box center [862, 207] width 797 height 33
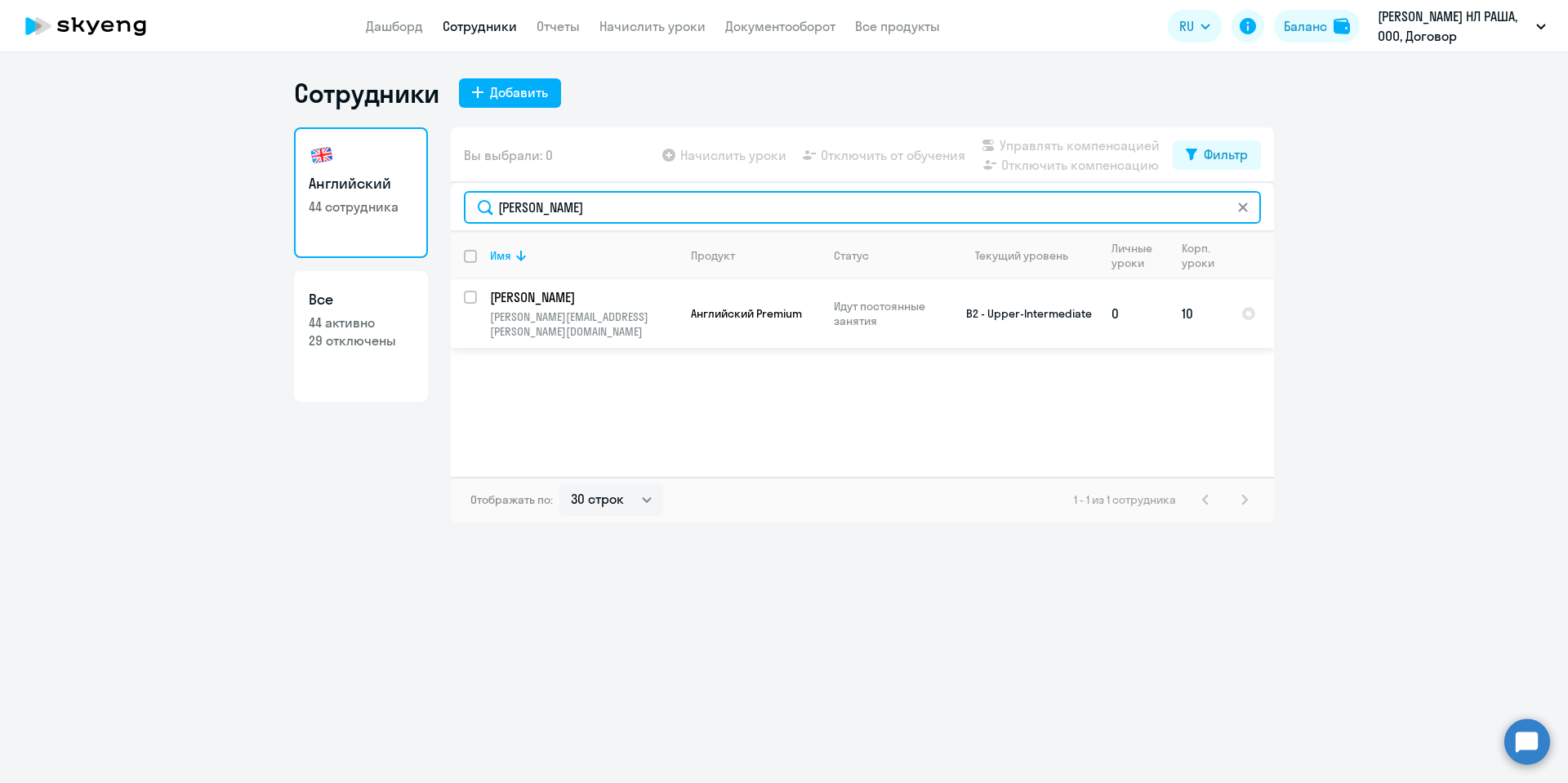
type input "курантова"
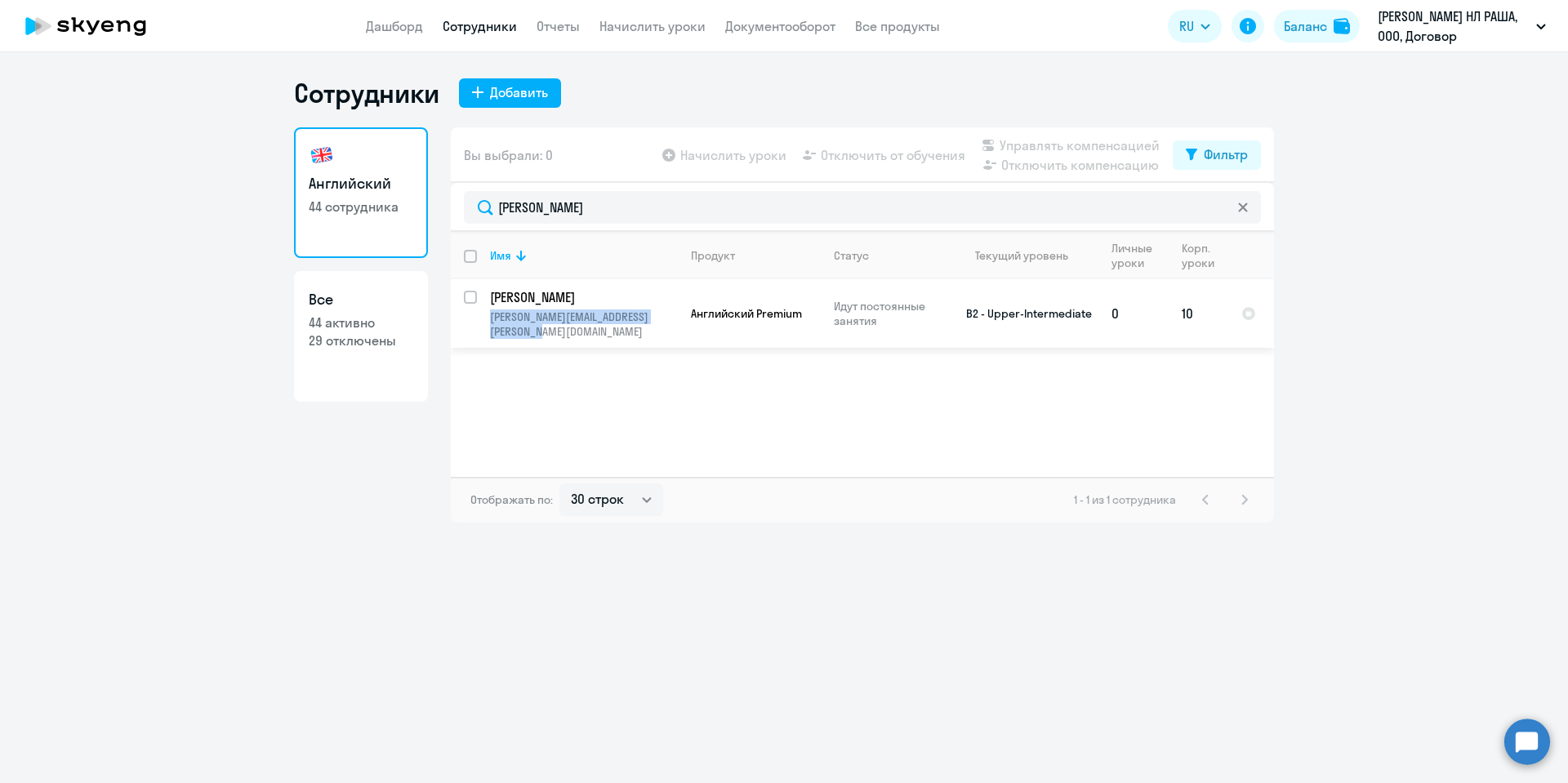
copy p "natalia_kurantova@barry-callebaut.com"
drag, startPoint x: 603, startPoint y: 338, endPoint x: 477, endPoint y: 318, distance: 127.6
click at [477, 318] on td "Курантова Наталья Анатольевна natalia_kurantova@barry-callebaut.com" at bounding box center [577, 313] width 201 height 69
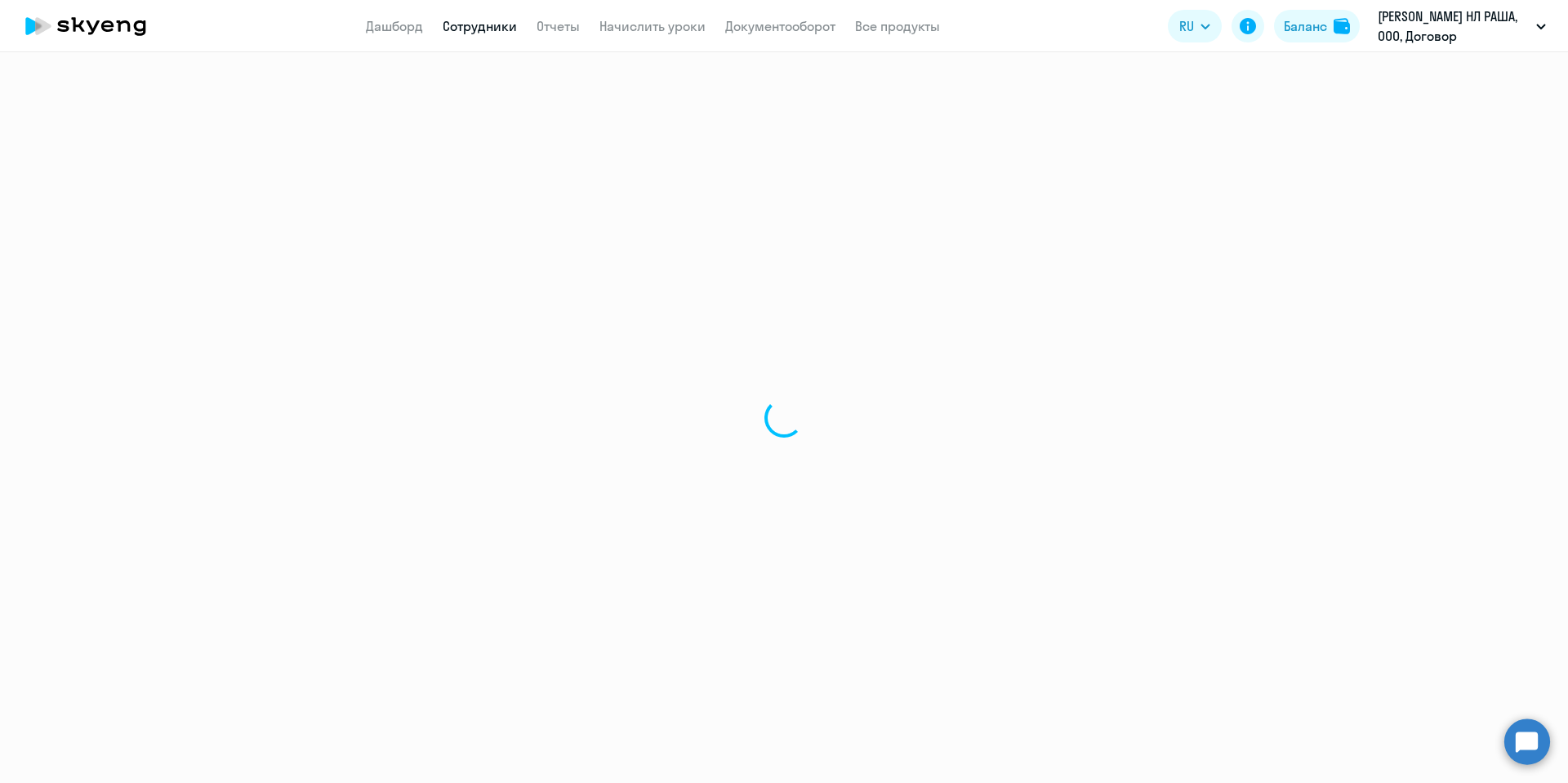
select select "english"
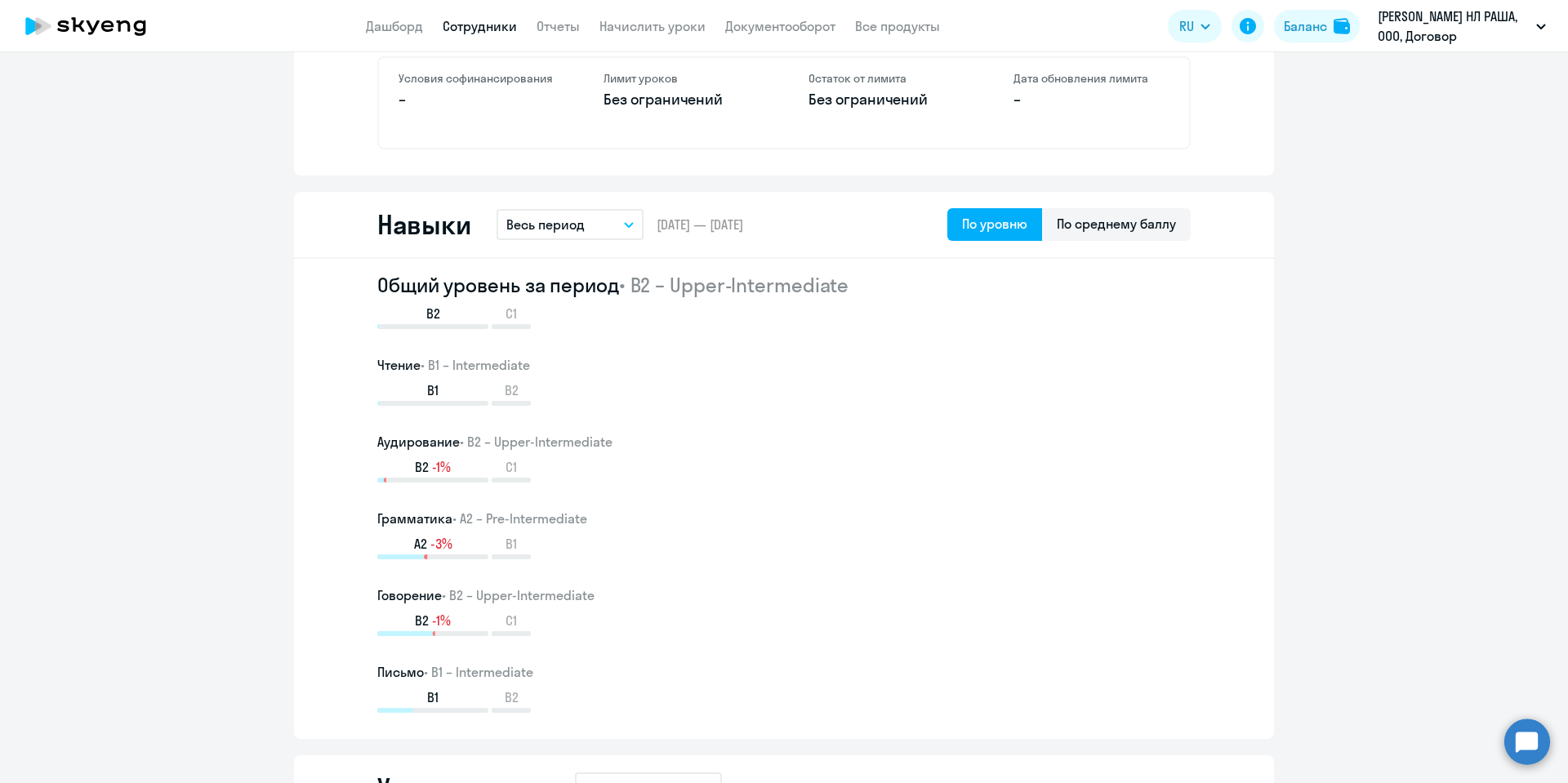
scroll to position [735, 0]
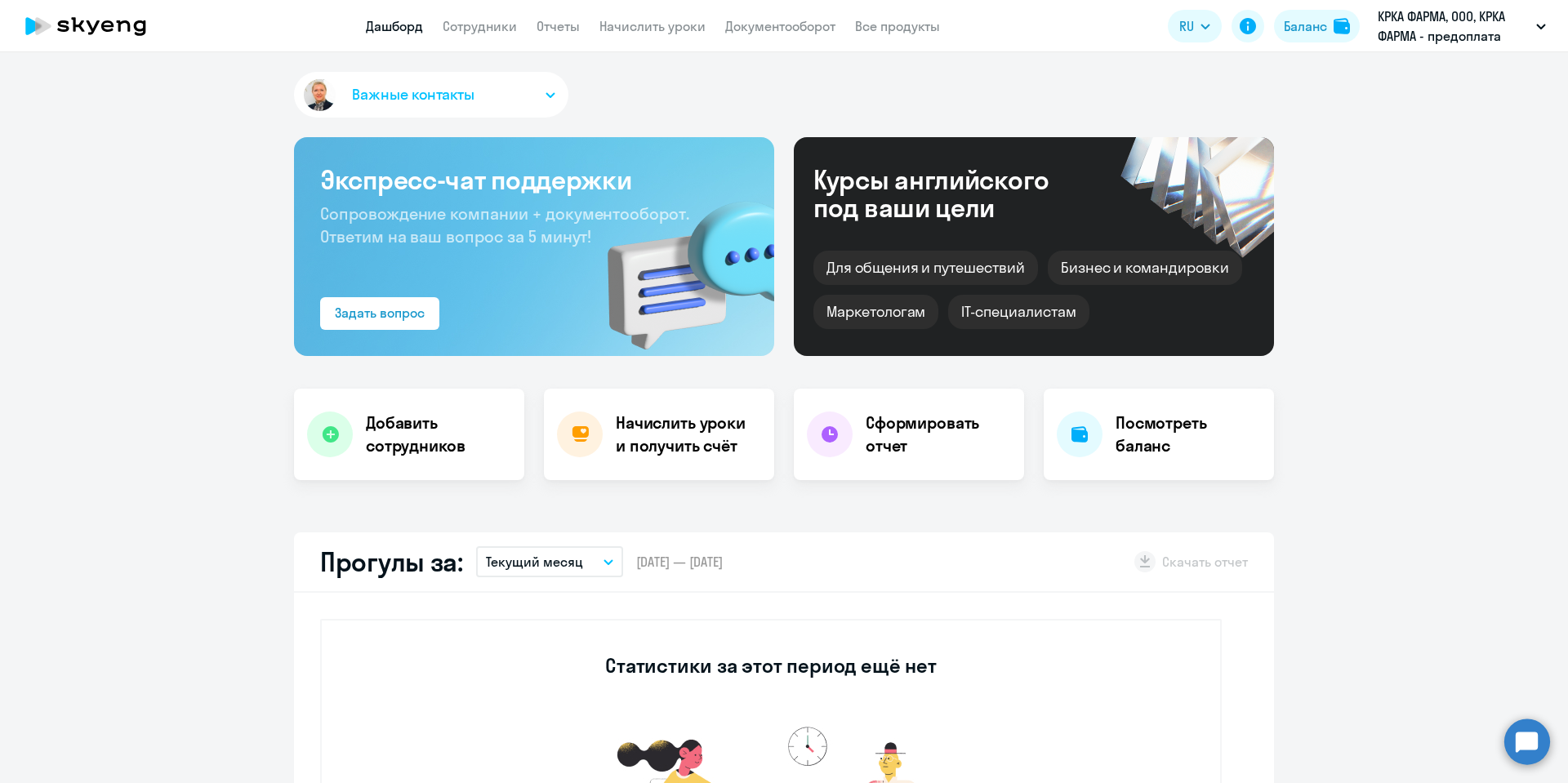
select select "30"
